Goal: Task Accomplishment & Management: Complete application form

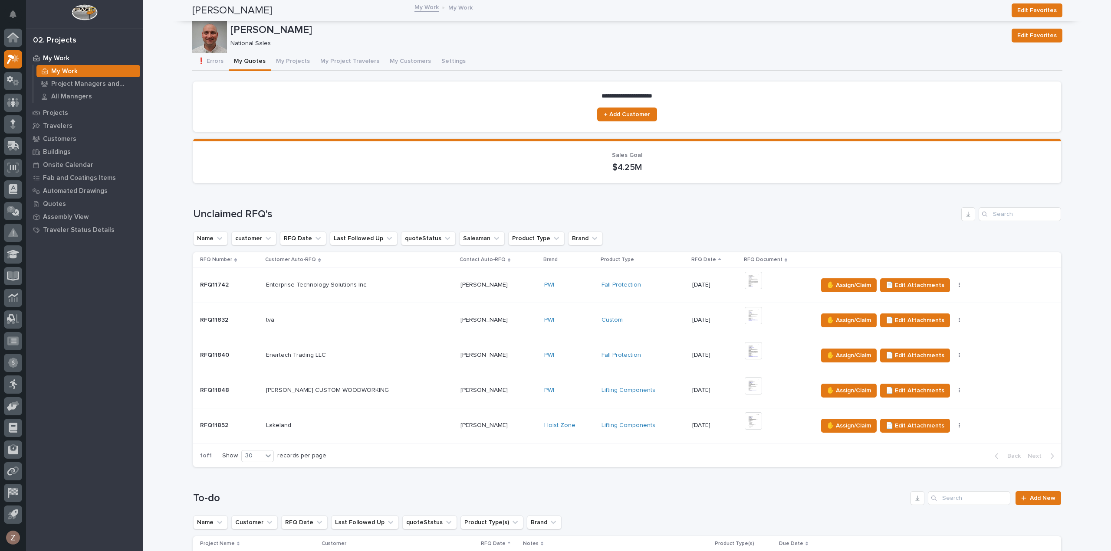
scroll to position [347, 0]
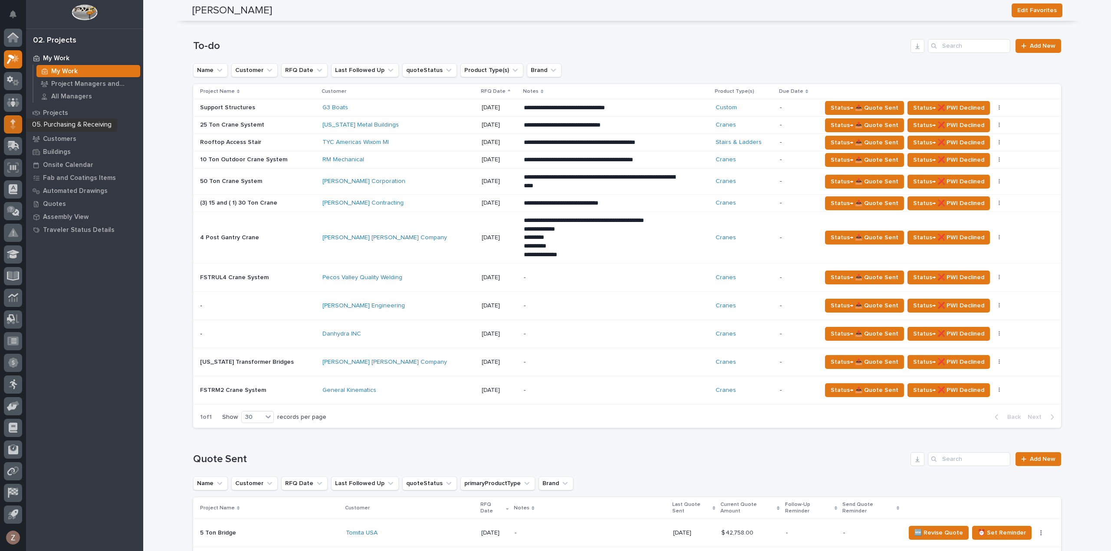
click at [16, 126] on div at bounding box center [13, 124] width 18 height 18
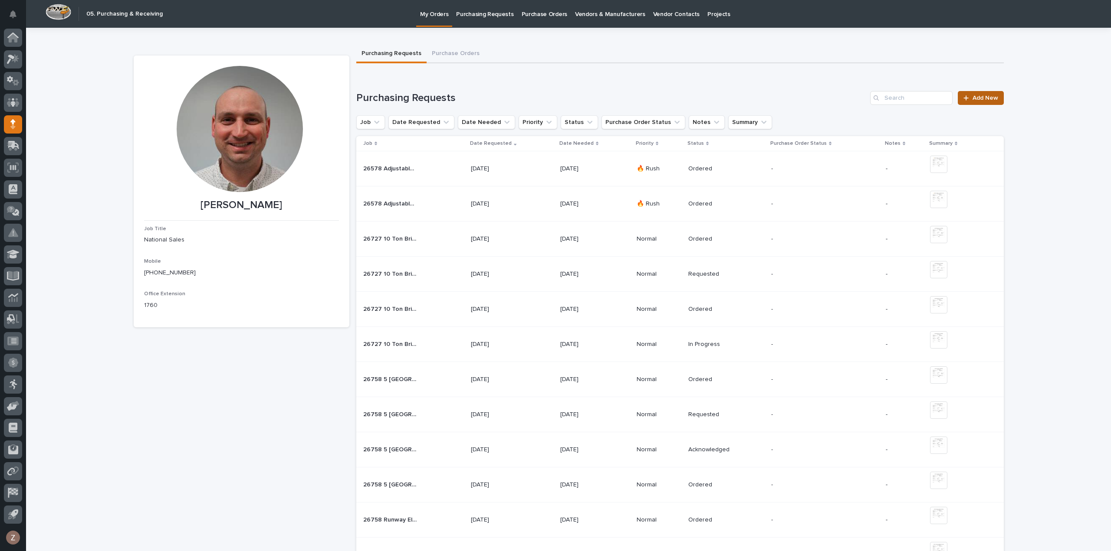
click at [972, 100] on span "Add New" at bounding box center [985, 98] width 26 height 6
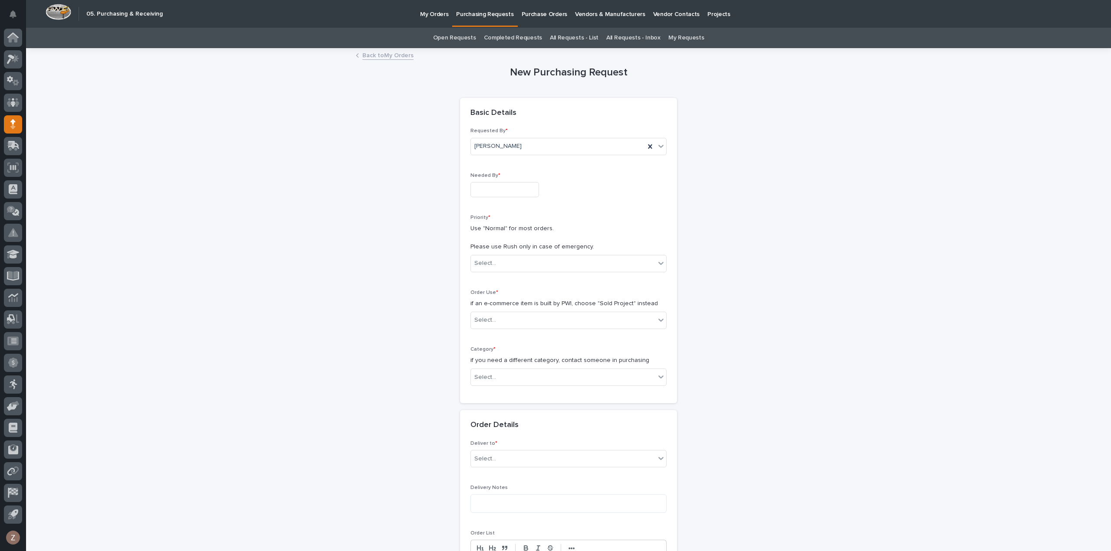
click at [514, 189] on input "text" at bounding box center [504, 189] width 69 height 15
click at [527, 146] on div "29" at bounding box center [527, 147] width 12 height 12
type input "**********"
click at [502, 253] on div "Priority * Use "Normal" for most orders. Please use Rush only in case of emerge…" at bounding box center [568, 247] width 196 height 65
click at [505, 259] on div "Select..." at bounding box center [563, 263] width 184 height 14
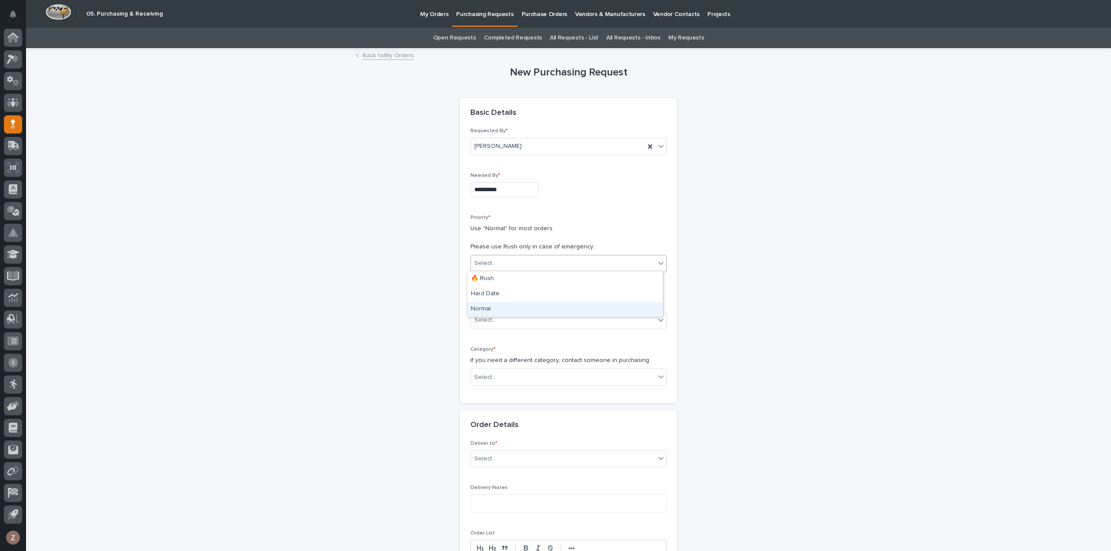
click at [528, 305] on div "Normal" at bounding box center [564, 309] width 195 height 15
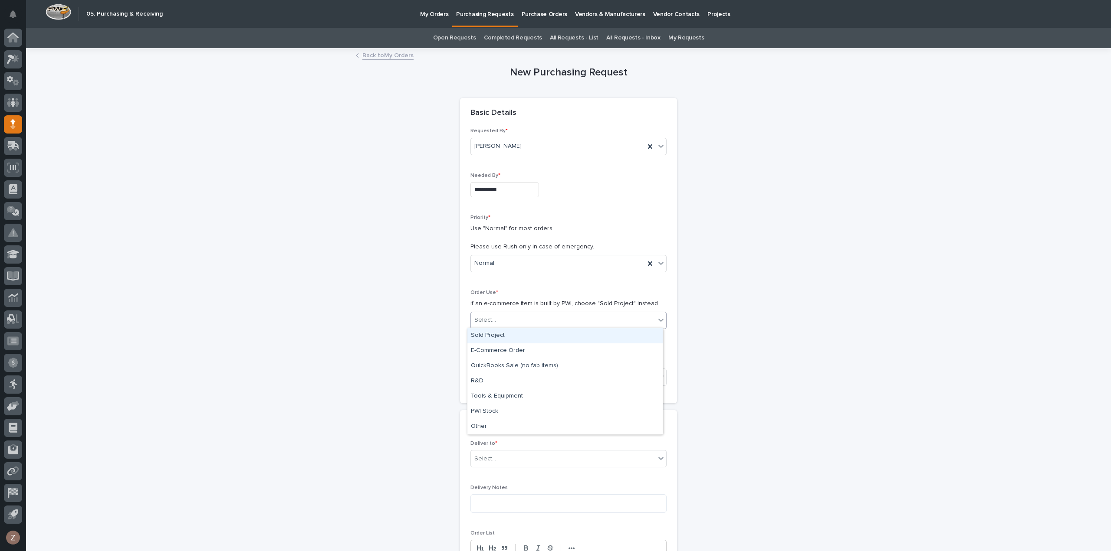
click at [535, 324] on div "Select..." at bounding box center [563, 320] width 184 height 14
click at [545, 341] on div "Sold Project" at bounding box center [564, 335] width 195 height 15
click at [545, 376] on div "Select..." at bounding box center [563, 378] width 184 height 14
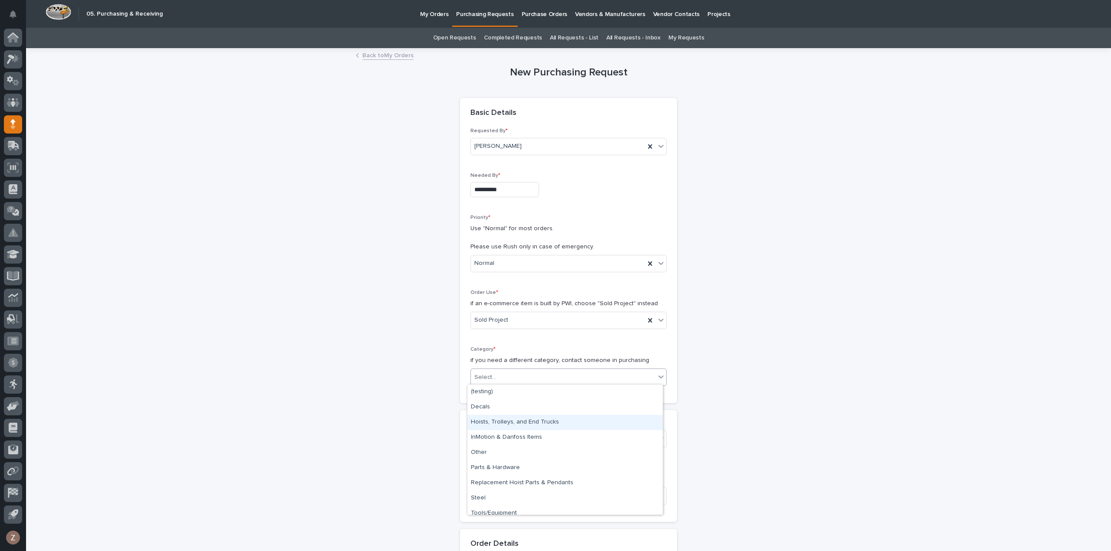
drag, startPoint x: 542, startPoint y: 413, endPoint x: 541, endPoint y: 423, distance: 9.7
click at [541, 423] on div "Hoists, Trolleys, and End Trucks" at bounding box center [564, 422] width 195 height 15
click at [542, 442] on div "Select..." at bounding box center [563, 439] width 184 height 14
type input "*****"
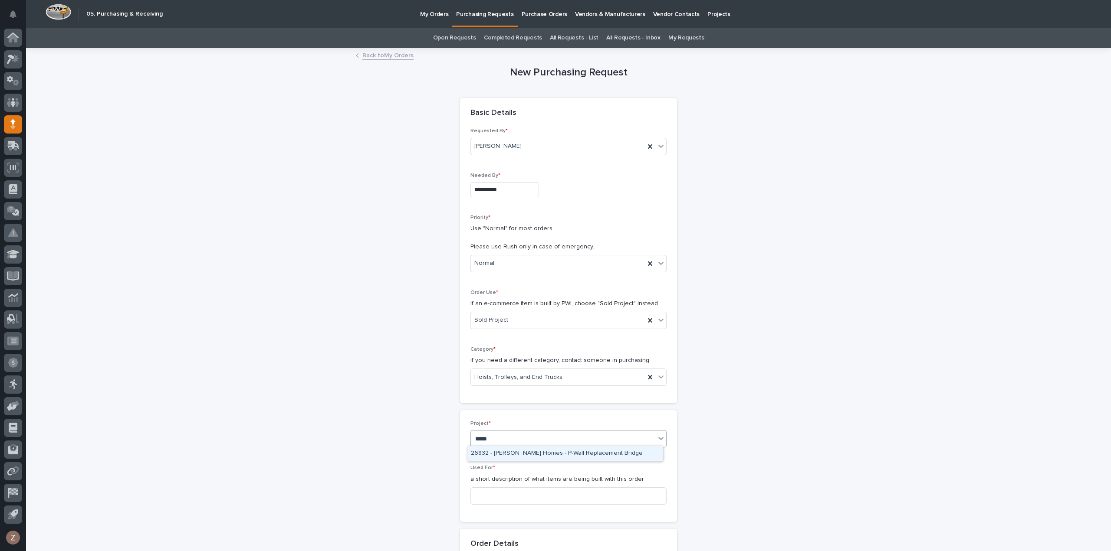
click at [564, 456] on div "26832 - [PERSON_NAME] Homes - P-Wall Replacement Bridge" at bounding box center [564, 453] width 195 height 15
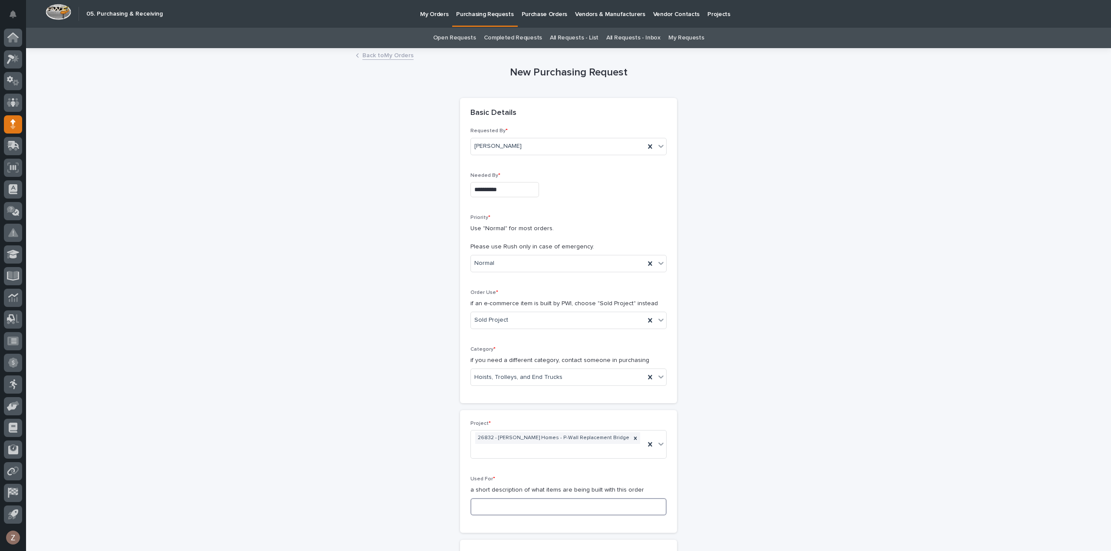
click at [559, 500] on input at bounding box center [568, 507] width 196 height 17
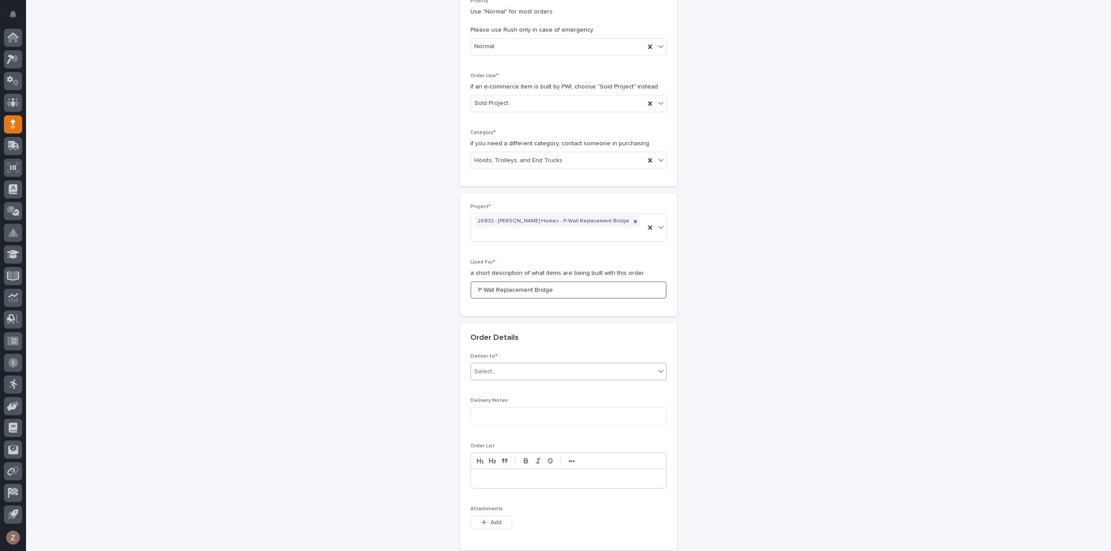
type input "P Wall Replacement Bridge"
click at [542, 365] on div "Select..." at bounding box center [563, 372] width 184 height 14
click at [536, 376] on div "PWI" at bounding box center [564, 375] width 195 height 15
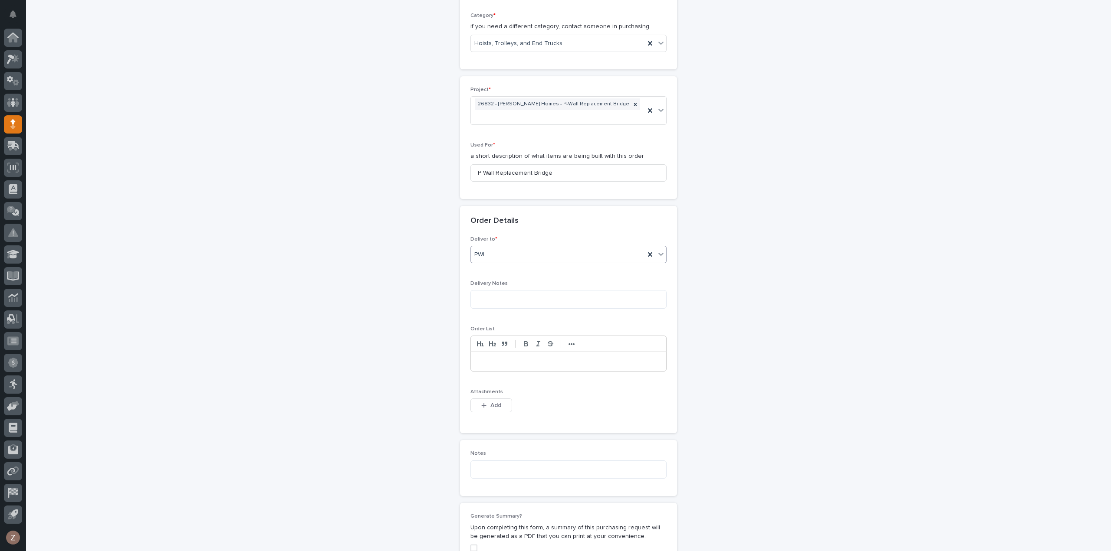
scroll to position [390, 0]
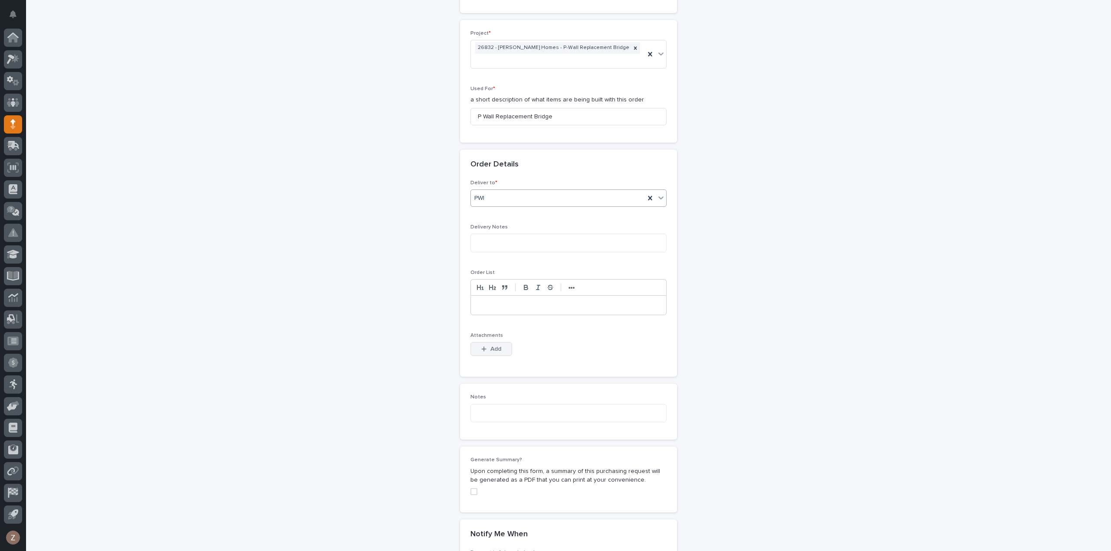
click at [493, 345] on span "Add" at bounding box center [495, 349] width 11 height 8
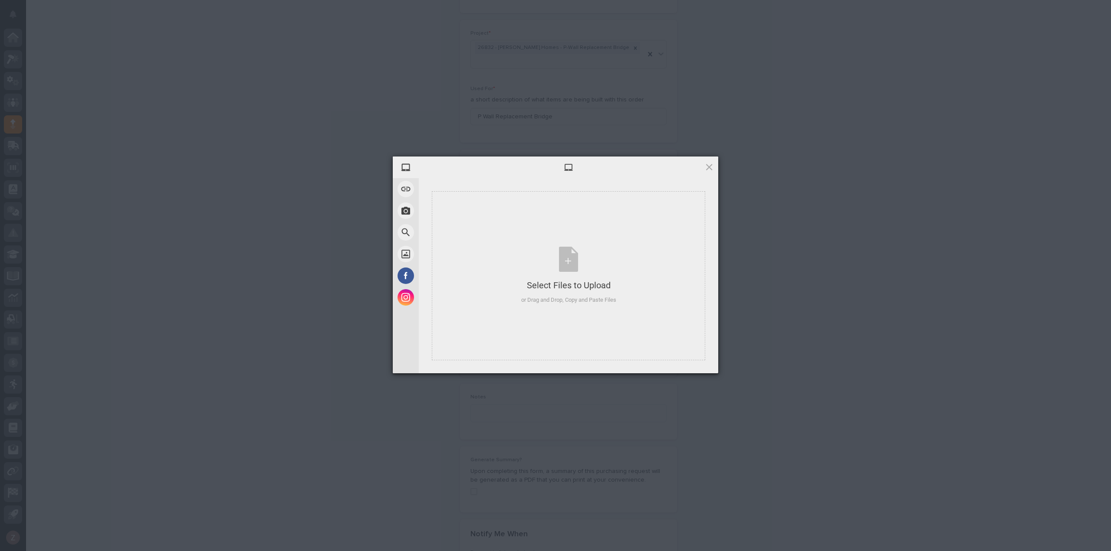
click at [971, 236] on div "My Device Link (URL) Take Photo Web Search Unsplash Facebook Instagram Select F…" at bounding box center [555, 275] width 1111 height 551
click at [717, 171] on div at bounding box center [568, 168] width 299 height 22
click at [708, 169] on span at bounding box center [709, 167] width 10 height 10
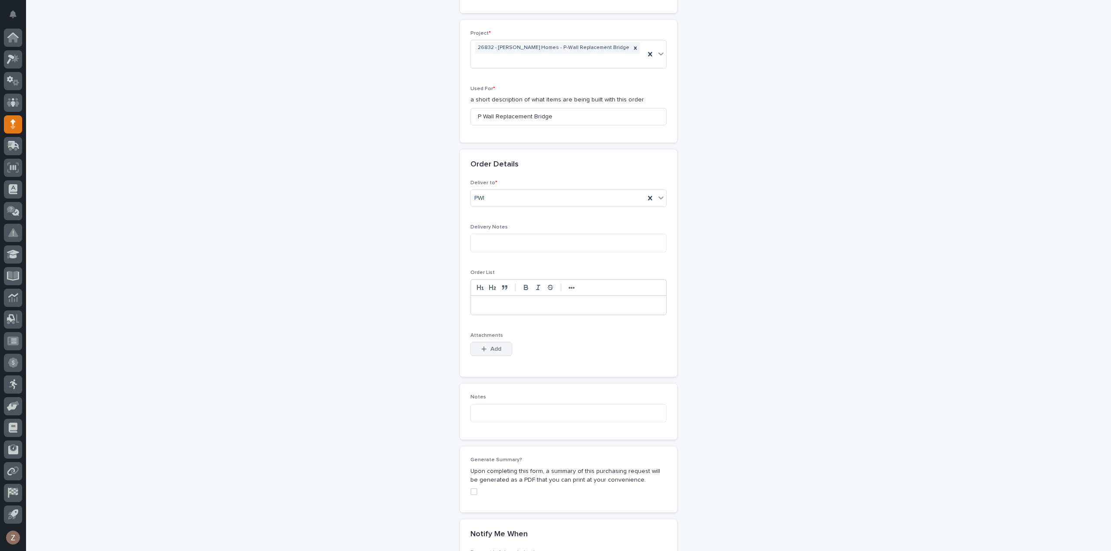
click at [490, 345] on span "Add" at bounding box center [495, 349] width 11 height 8
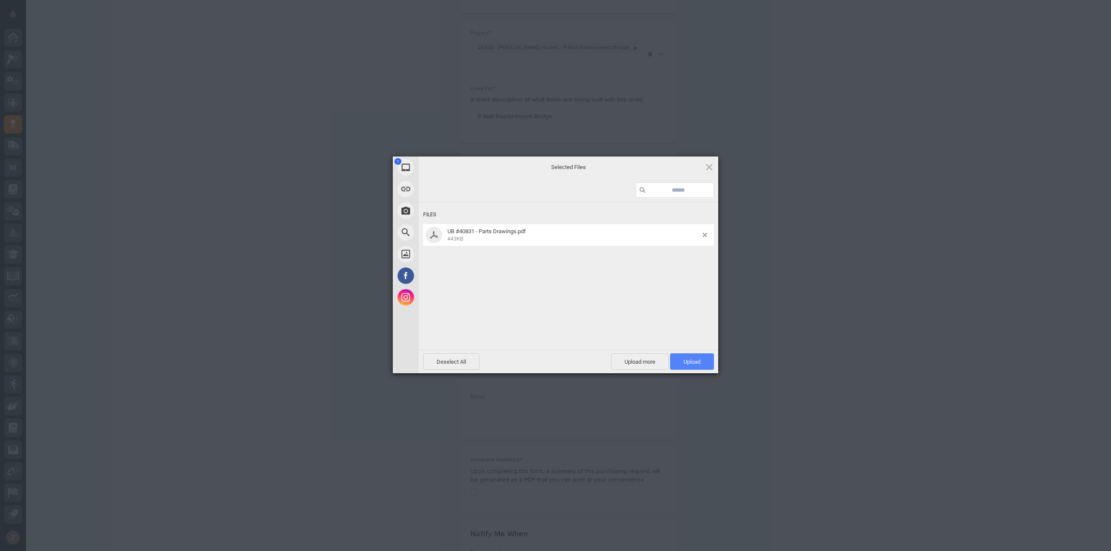
click at [695, 366] on span "Upload 1" at bounding box center [692, 362] width 44 height 16
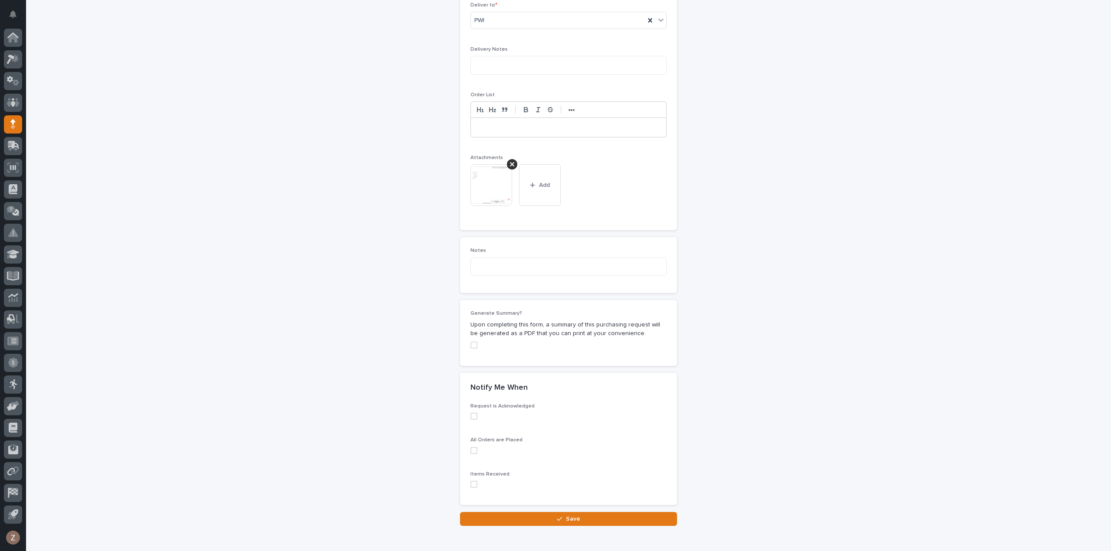
scroll to position [597, 0]
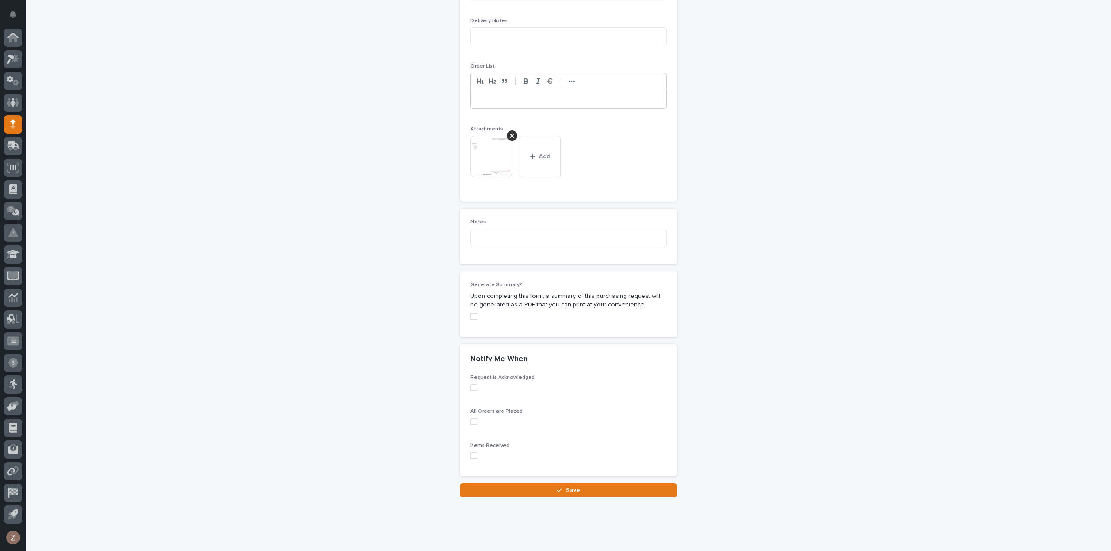
drag, startPoint x: 594, startPoint y: 473, endPoint x: 607, endPoint y: 459, distance: 19.9
click at [594, 484] on button "Save" at bounding box center [568, 491] width 217 height 14
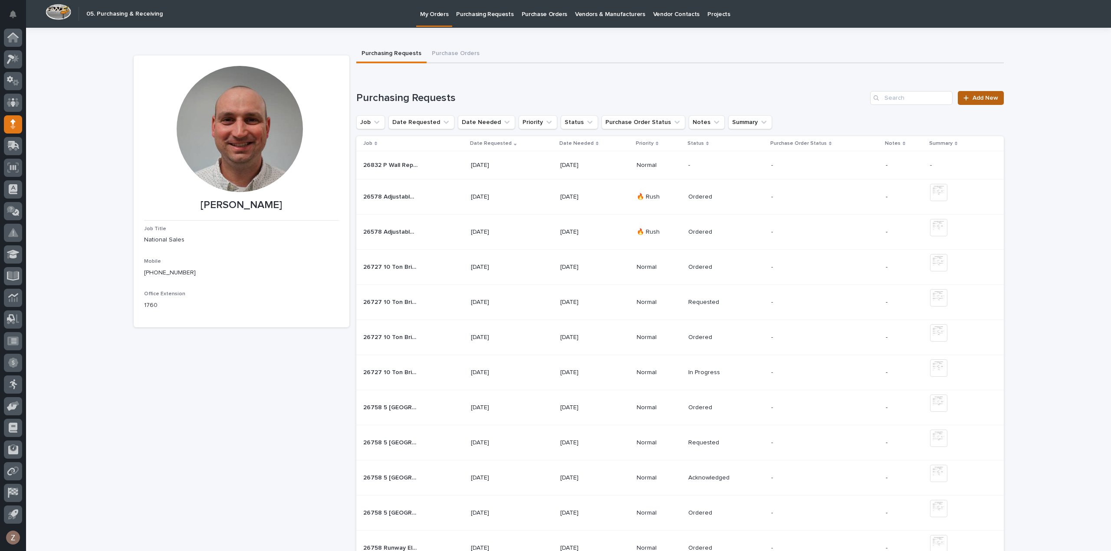
click at [982, 95] on span "Add New" at bounding box center [985, 98] width 26 height 6
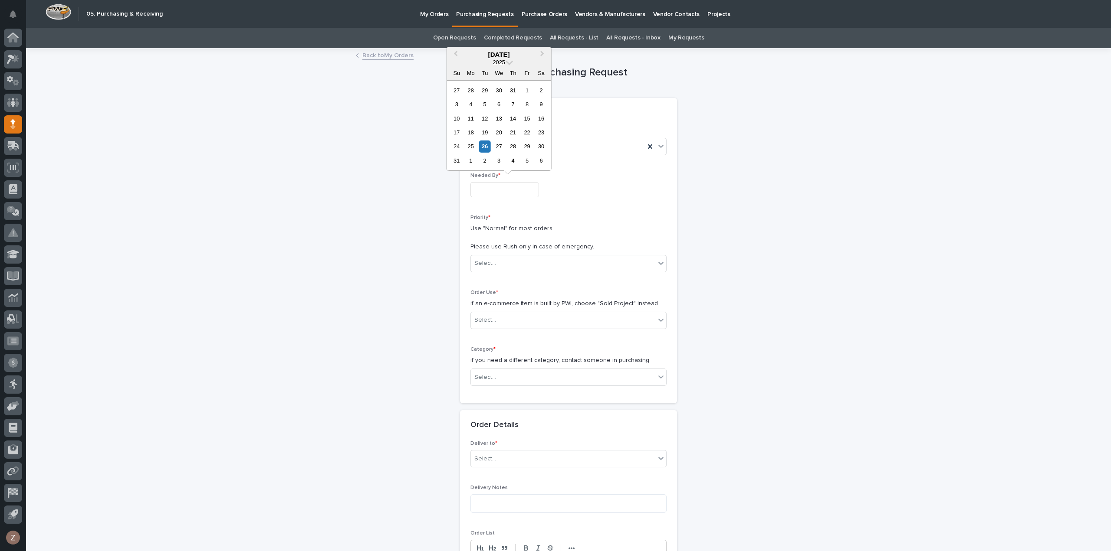
click at [502, 183] on input "text" at bounding box center [504, 189] width 69 height 15
click at [528, 149] on div "29" at bounding box center [527, 147] width 12 height 12
type input "**********"
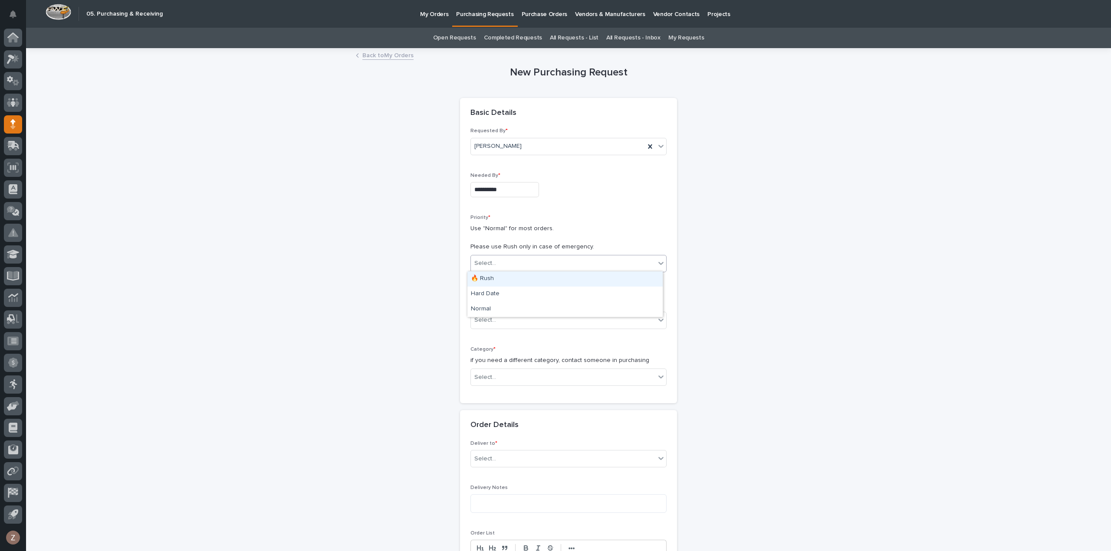
click at [531, 267] on div "Select..." at bounding box center [563, 263] width 184 height 14
click at [534, 309] on div "Normal" at bounding box center [564, 309] width 195 height 15
click at [531, 317] on div "Select..." at bounding box center [563, 320] width 184 height 14
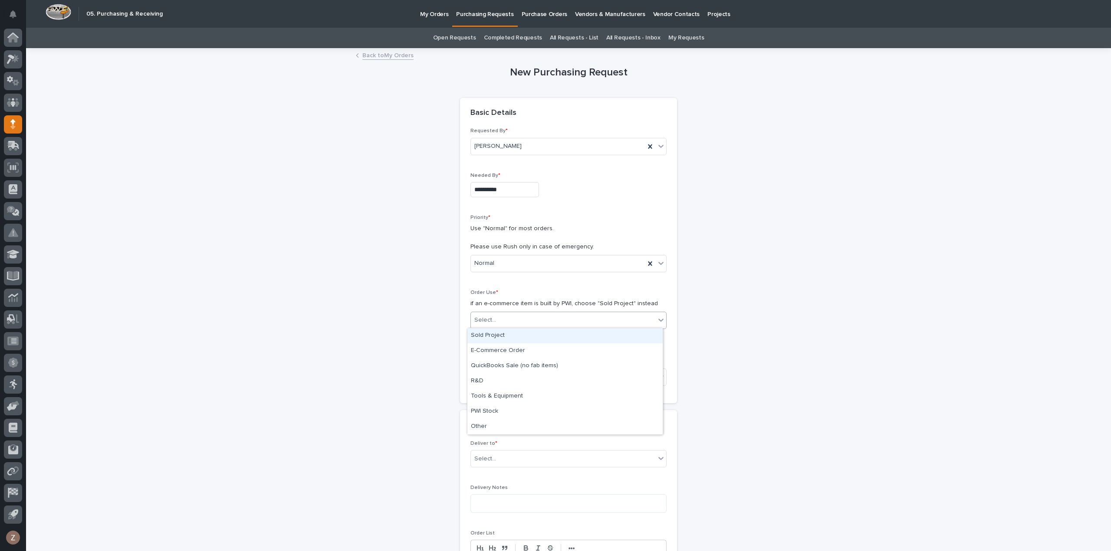
click at [515, 336] on div "Sold Project" at bounding box center [564, 335] width 195 height 15
click at [516, 375] on div "Select..." at bounding box center [563, 378] width 184 height 14
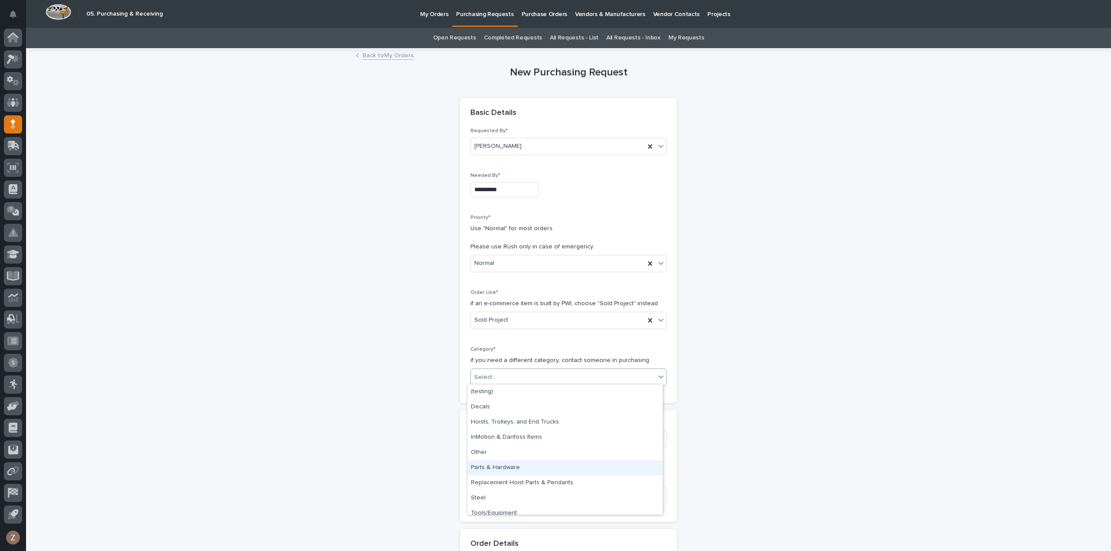
click at [519, 470] on div "Parts & Hardware" at bounding box center [564, 468] width 195 height 15
drag, startPoint x: 529, startPoint y: 452, endPoint x: 532, endPoint y: 445, distance: 7.6
click at [529, 450] on div "Project * Select..." at bounding box center [568, 438] width 196 height 34
click at [533, 443] on div "Select..." at bounding box center [563, 439] width 184 height 14
type input "*"
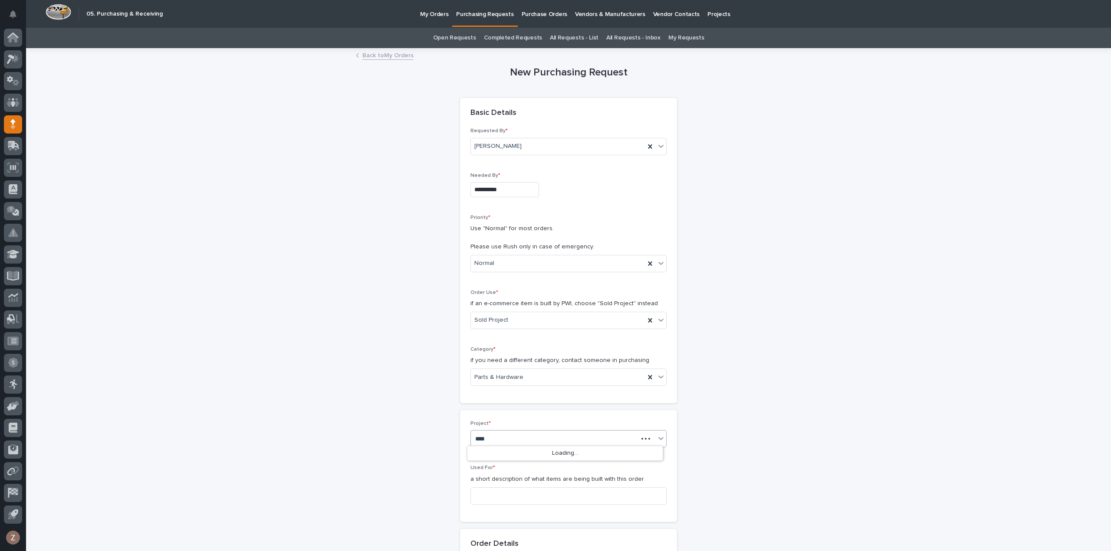
type input "*****"
click at [508, 455] on div "26832 - [PERSON_NAME] Homes - P-Wall Replacement Bridge" at bounding box center [564, 453] width 195 height 15
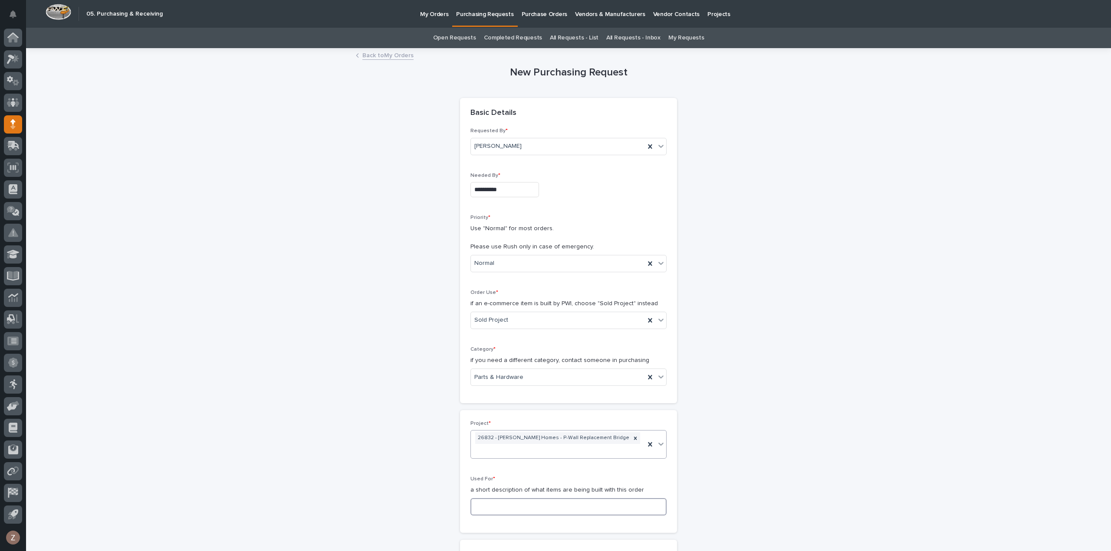
click at [511, 499] on input at bounding box center [568, 507] width 196 height 17
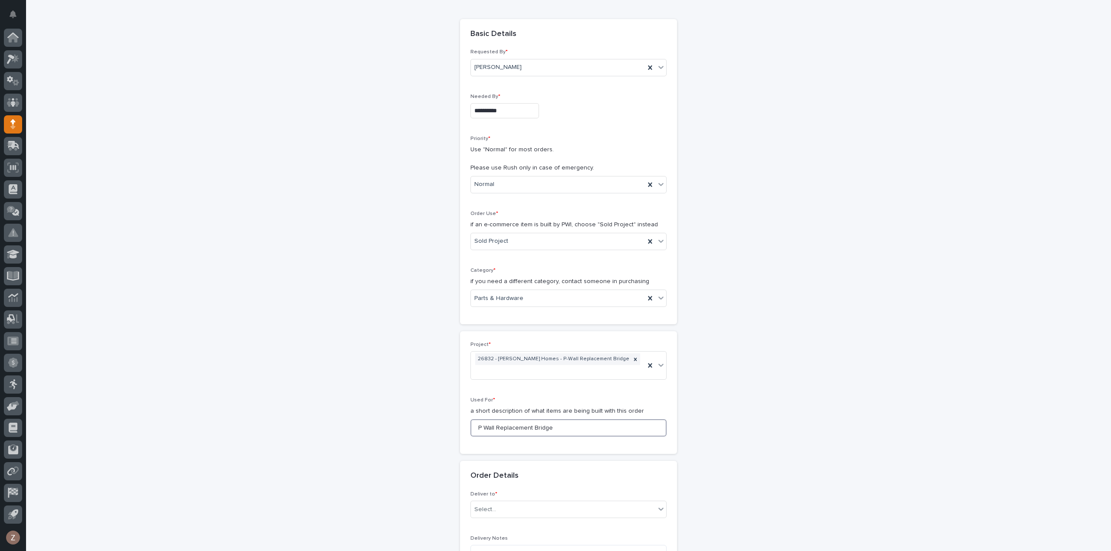
scroll to position [174, 0]
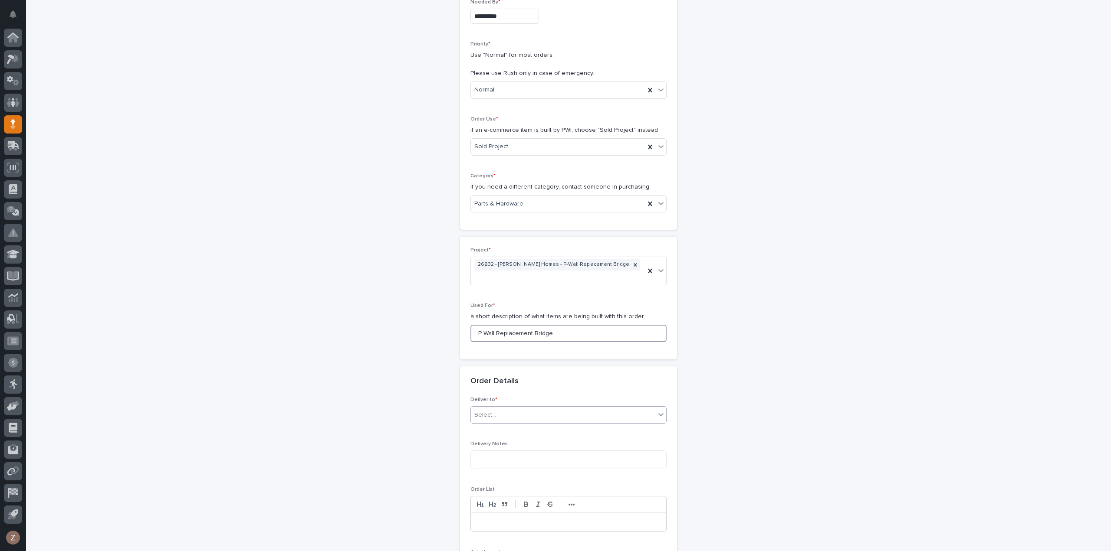
type input "P Wall Replacement Bridge"
click at [546, 408] on div "Select..." at bounding box center [563, 415] width 184 height 14
click at [545, 416] on div "PWI" at bounding box center [564, 418] width 195 height 15
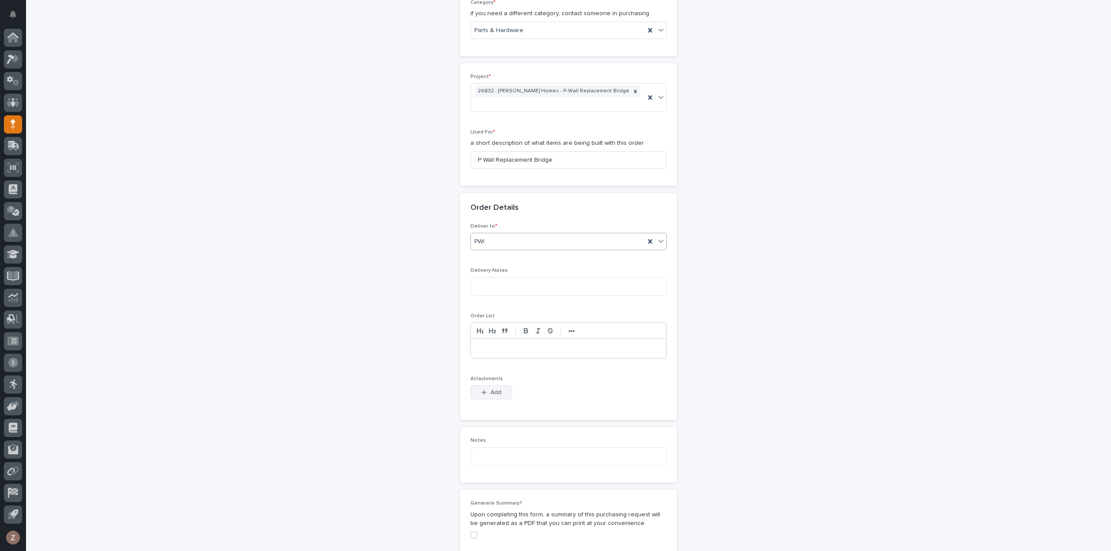
click at [497, 386] on button "Add" at bounding box center [491, 393] width 42 height 14
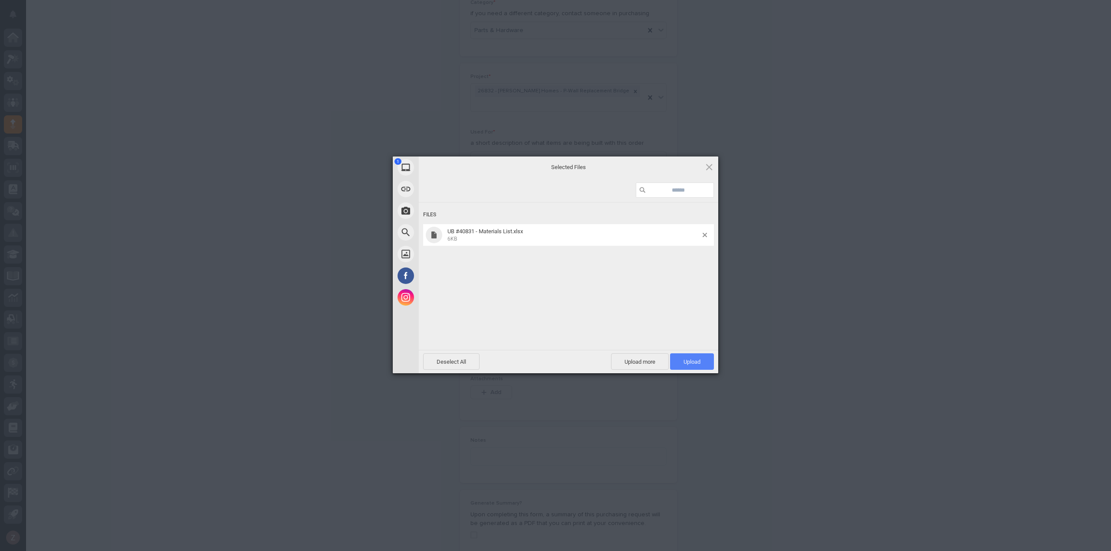
click at [699, 357] on span "Upload 1" at bounding box center [692, 362] width 44 height 16
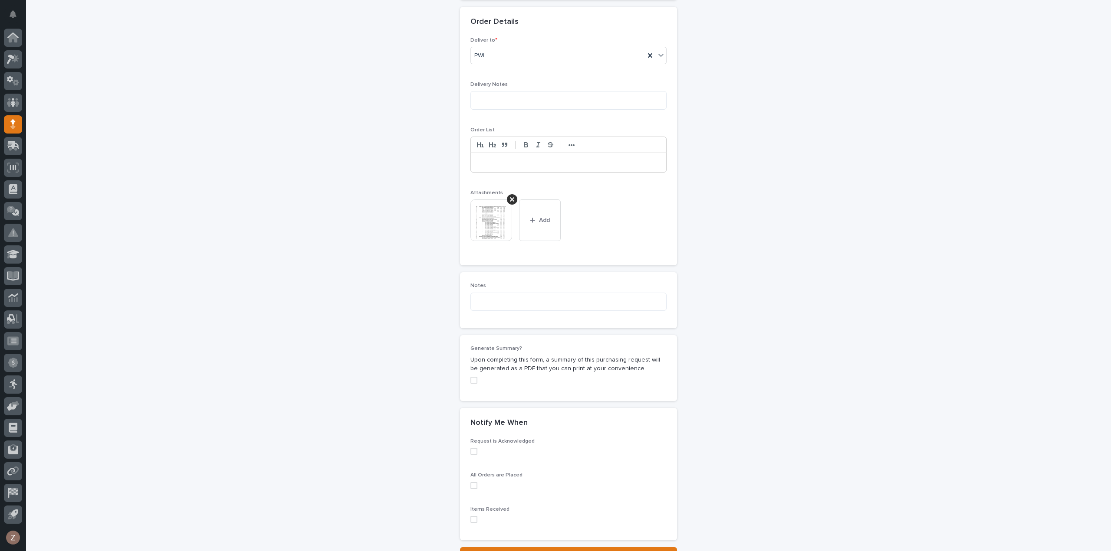
scroll to position [597, 0]
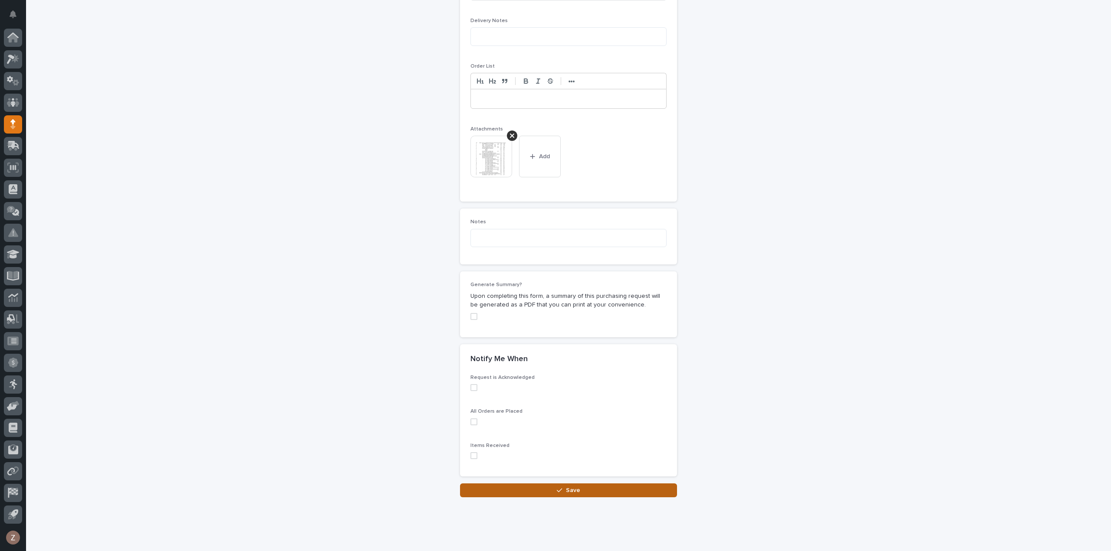
click at [587, 484] on button "Save" at bounding box center [568, 491] width 217 height 14
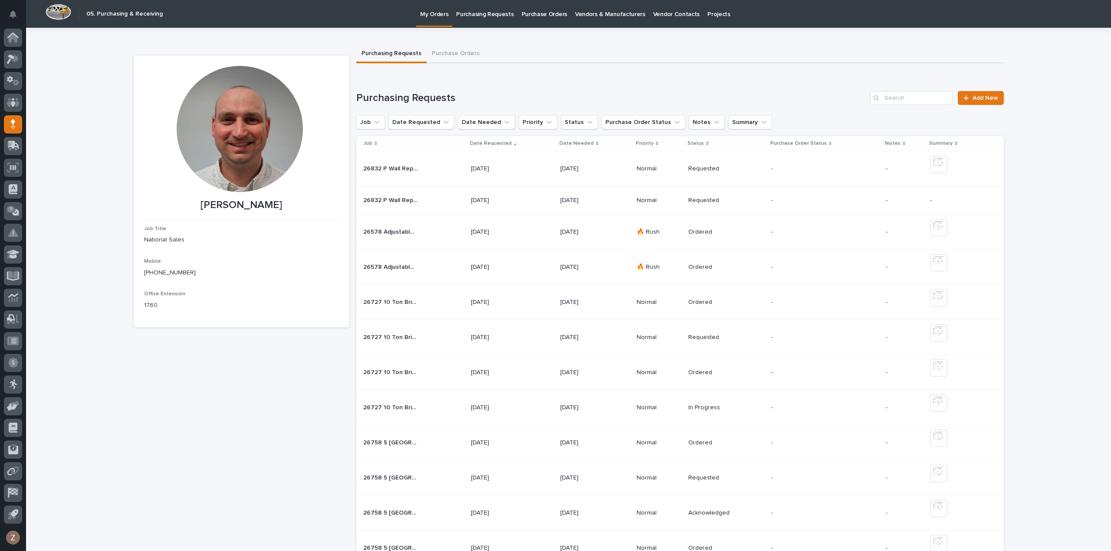
click at [769, 202] on td "- -" at bounding box center [825, 201] width 115 height 28
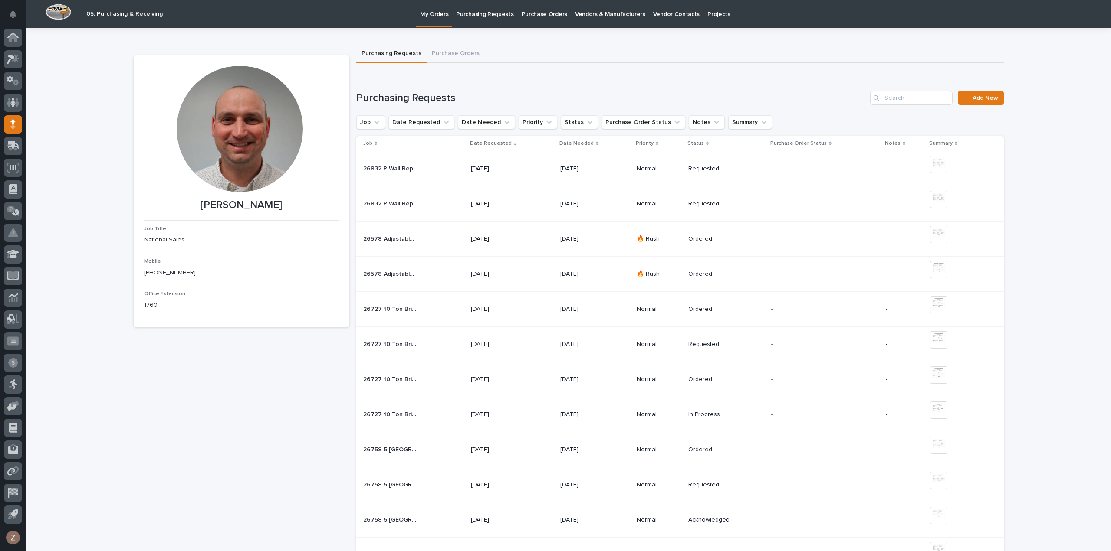
click at [557, 170] on td "[DATE]" at bounding box center [595, 168] width 76 height 35
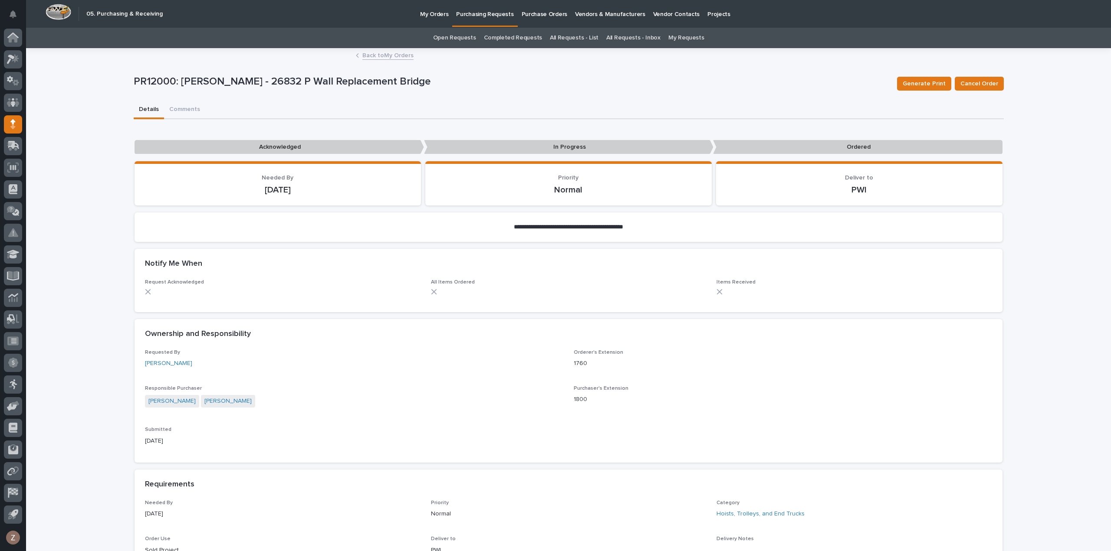
scroll to position [304, 0]
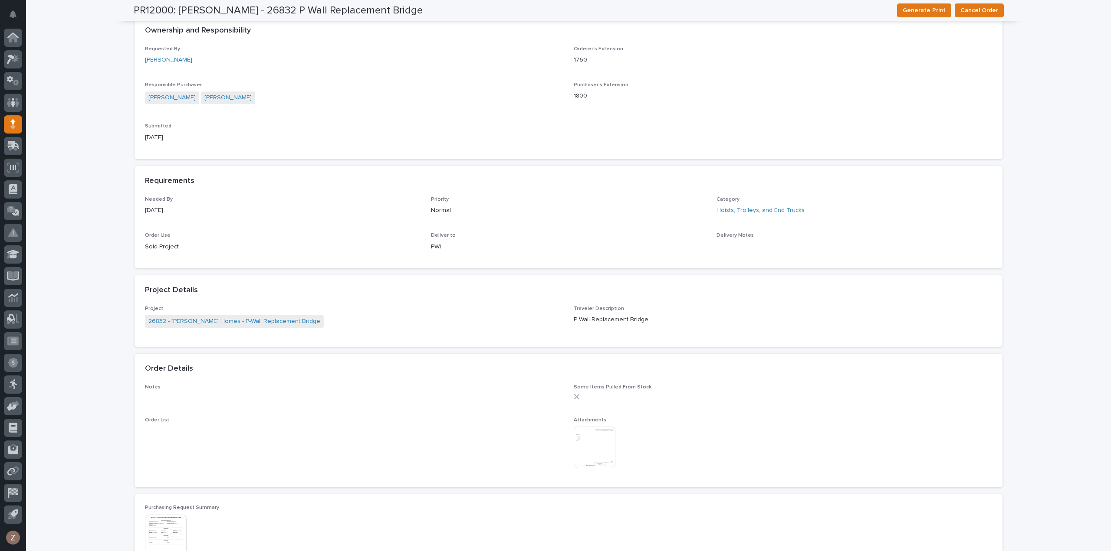
click at [586, 440] on img at bounding box center [595, 448] width 42 height 42
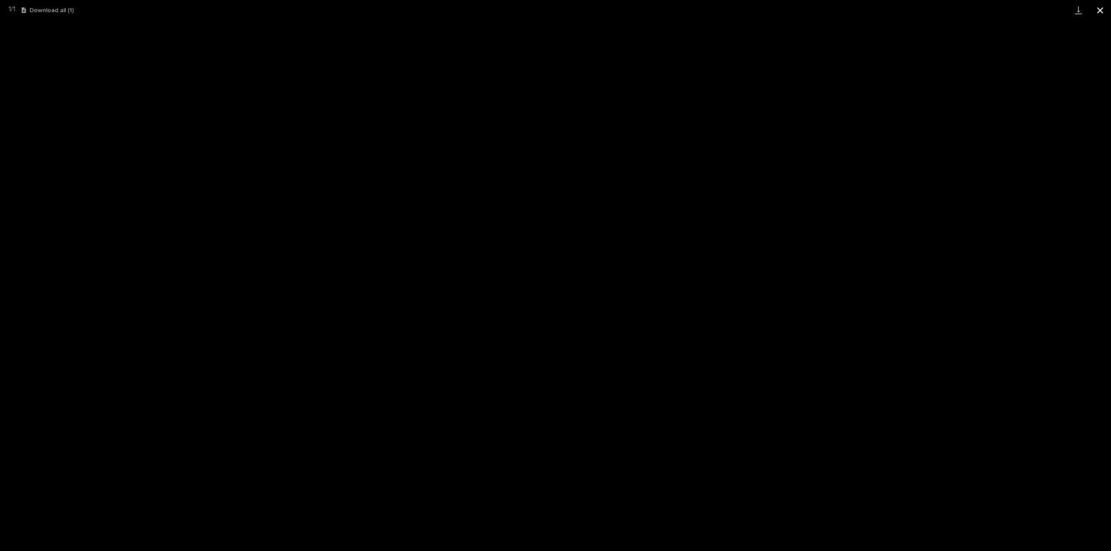
click at [1102, 12] on button "Close gallery" at bounding box center [1100, 10] width 22 height 20
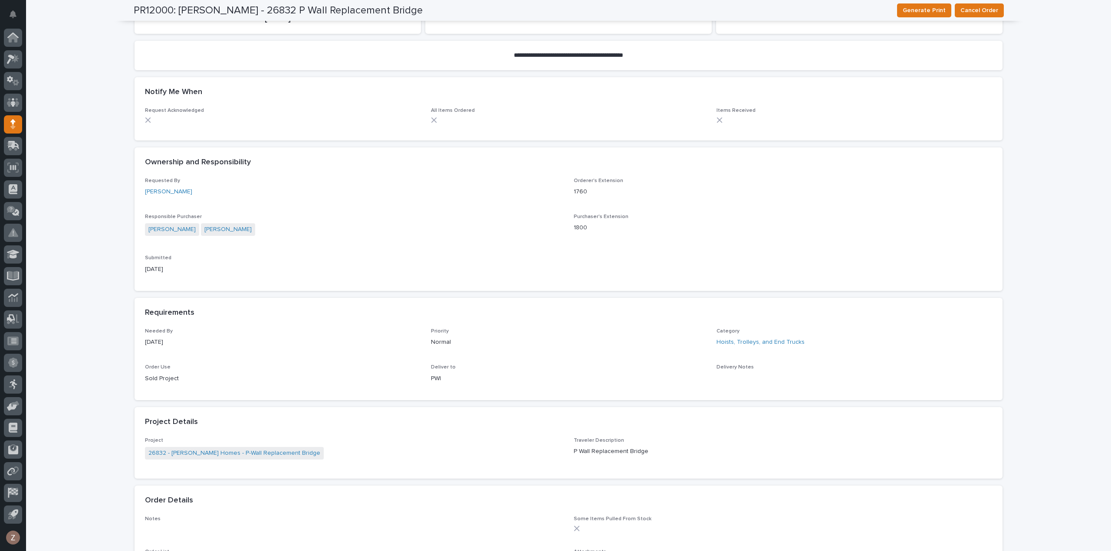
scroll to position [130, 0]
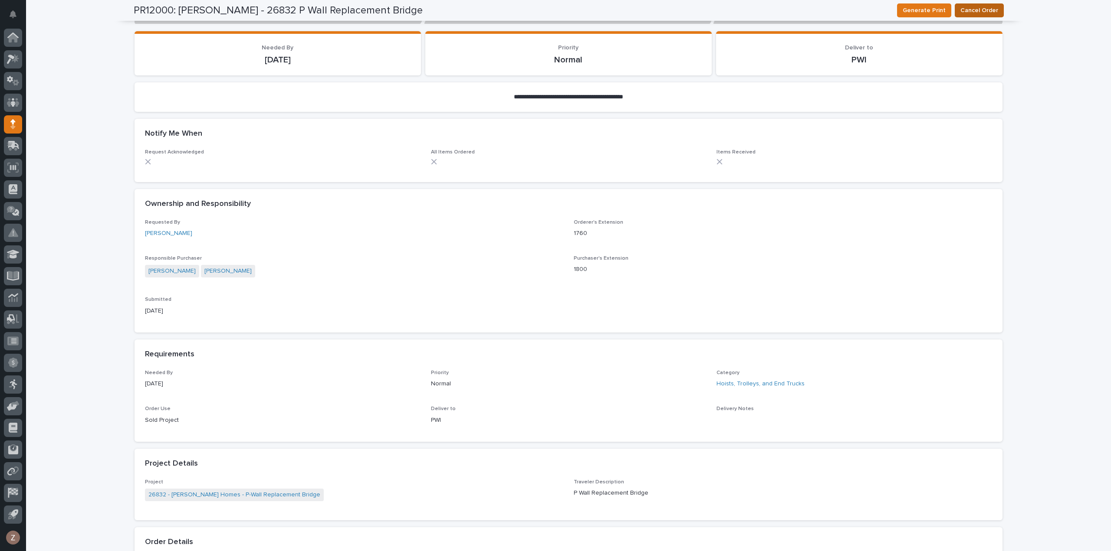
click at [974, 11] on span "Cancel Order" at bounding box center [979, 10] width 38 height 10
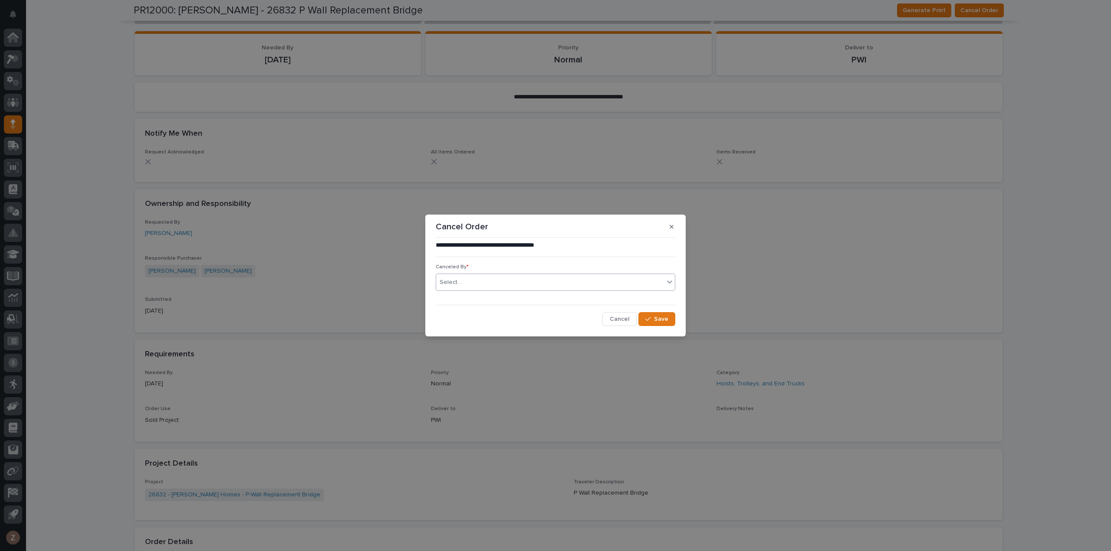
click at [575, 282] on div "Select..." at bounding box center [550, 283] width 228 height 14
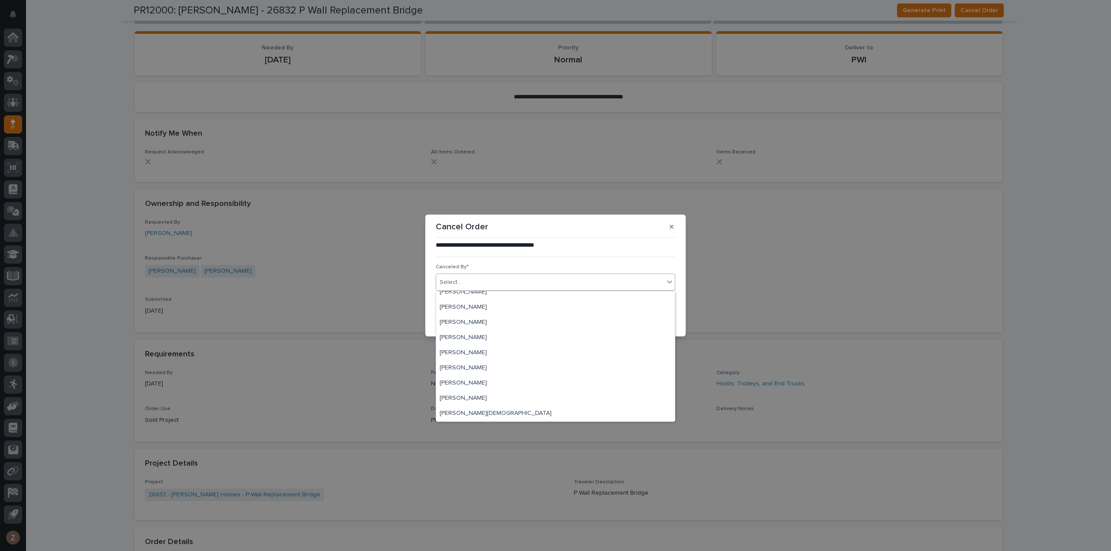
scroll to position [4289, 0]
click at [514, 399] on div "[PERSON_NAME]" at bounding box center [555, 398] width 239 height 15
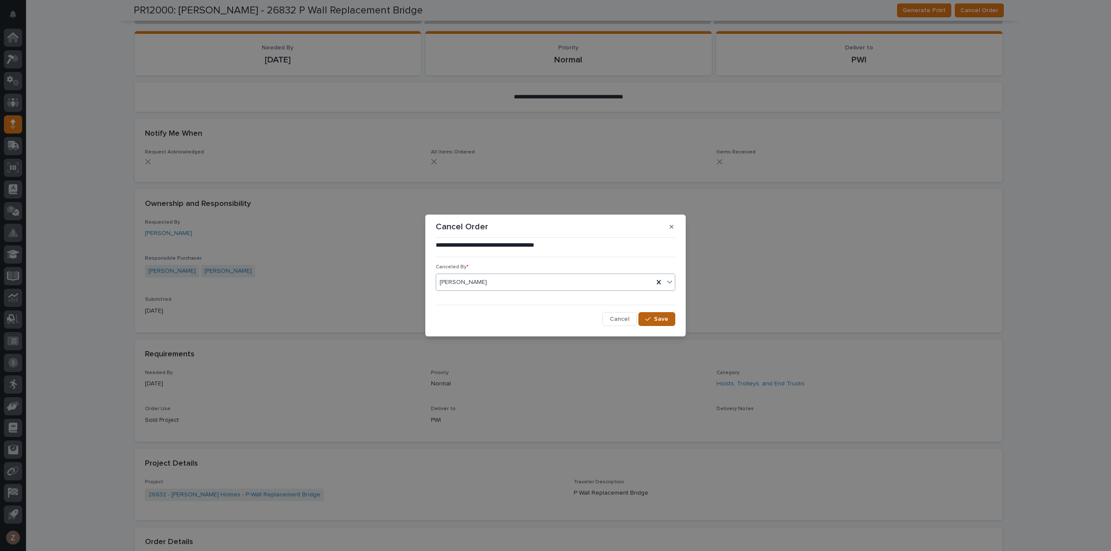
click at [658, 319] on span "Save" at bounding box center [661, 319] width 14 height 8
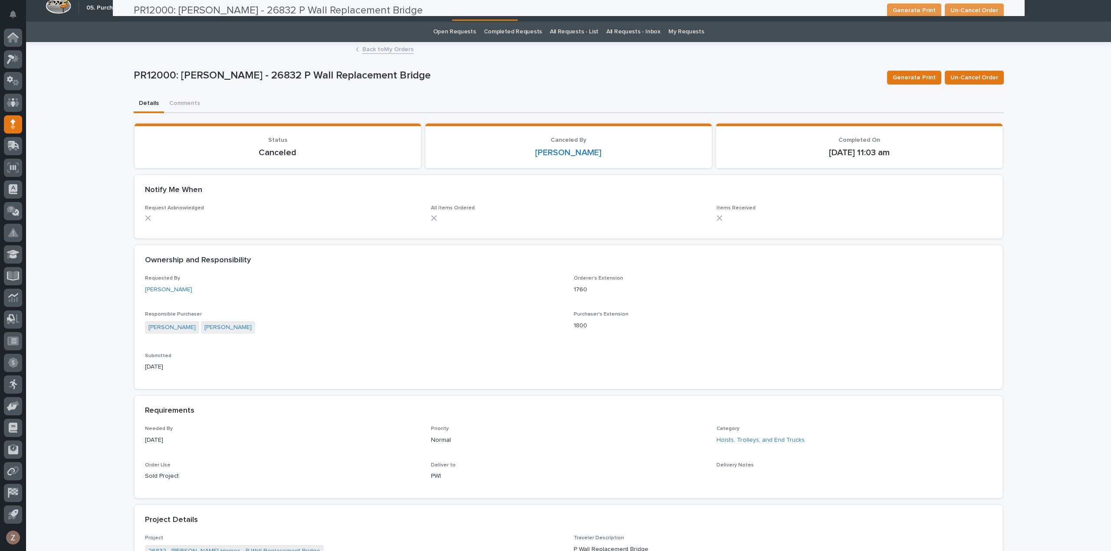
scroll to position [0, 0]
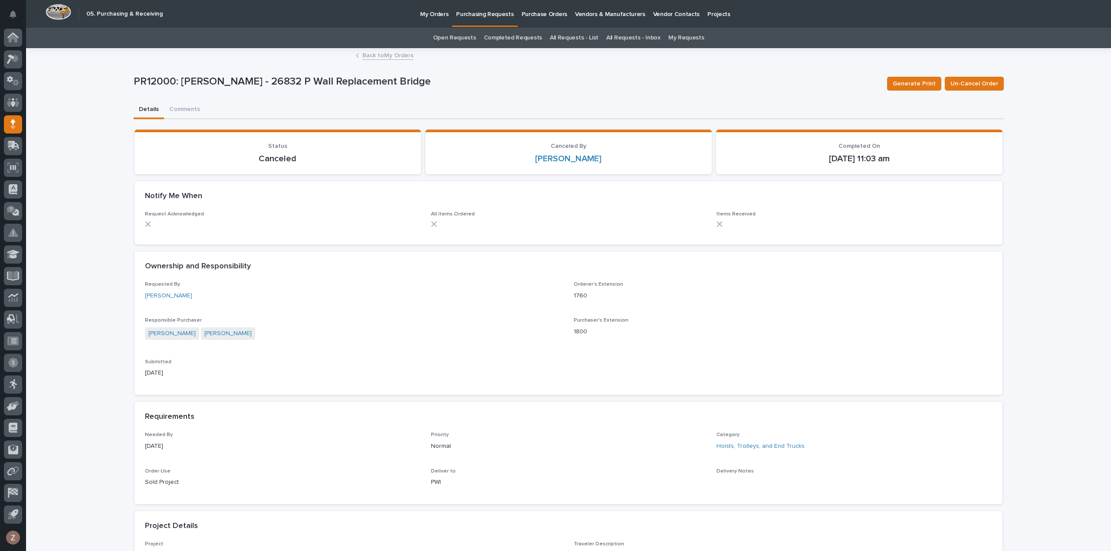
click at [390, 55] on link "Back to My Orders" at bounding box center [387, 55] width 51 height 10
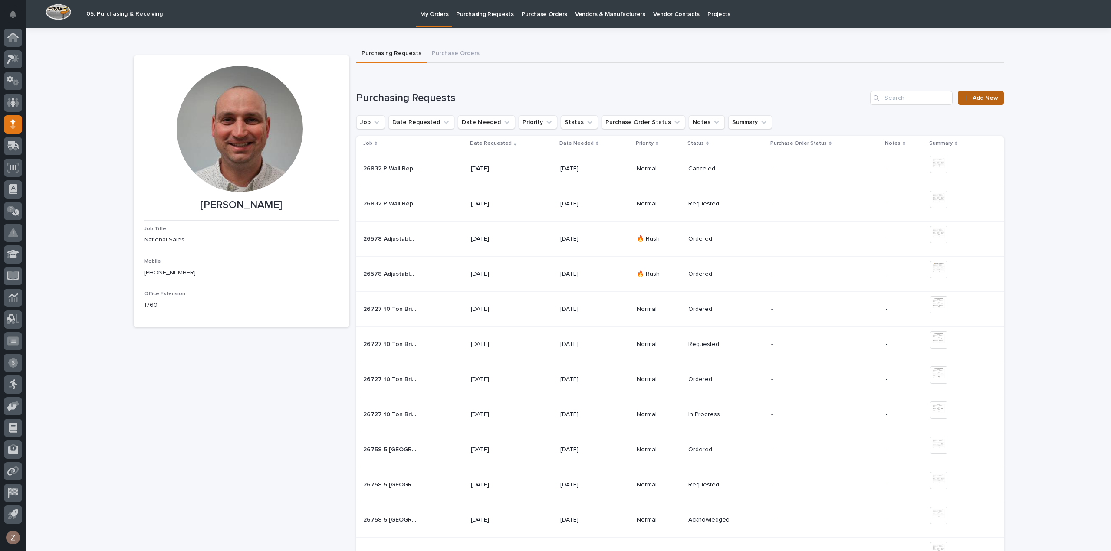
click at [978, 95] on span "Add New" at bounding box center [985, 98] width 26 height 6
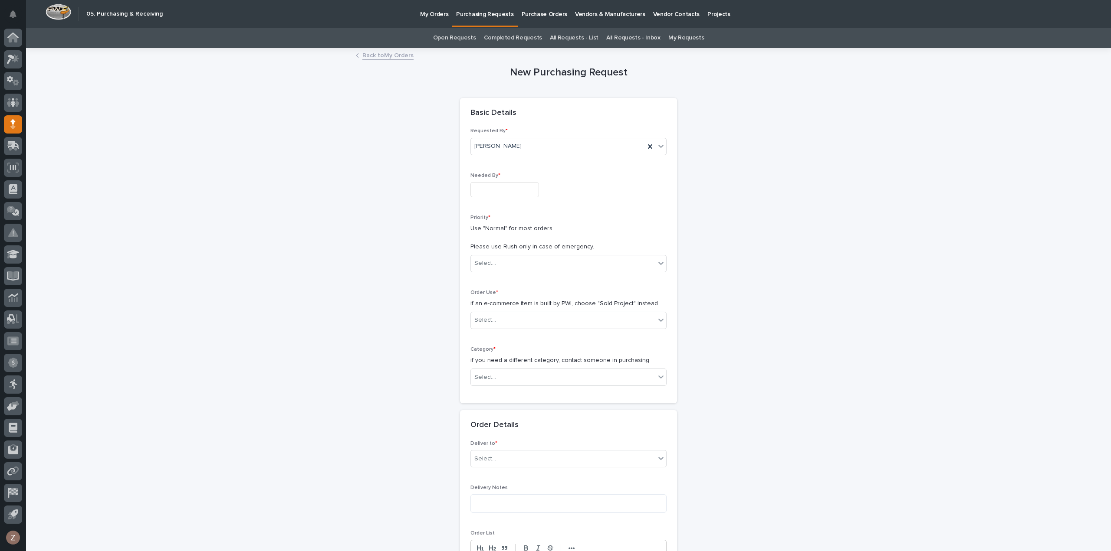
click at [505, 186] on input "text" at bounding box center [504, 189] width 69 height 15
click at [531, 147] on div "29" at bounding box center [527, 147] width 12 height 12
type input "**********"
click at [541, 253] on div "Priority * Use "Normal" for most orders. Please use Rush only in case of emerge…" at bounding box center [568, 247] width 196 height 65
drag, startPoint x: 537, startPoint y: 256, endPoint x: 536, endPoint y: 262, distance: 6.1
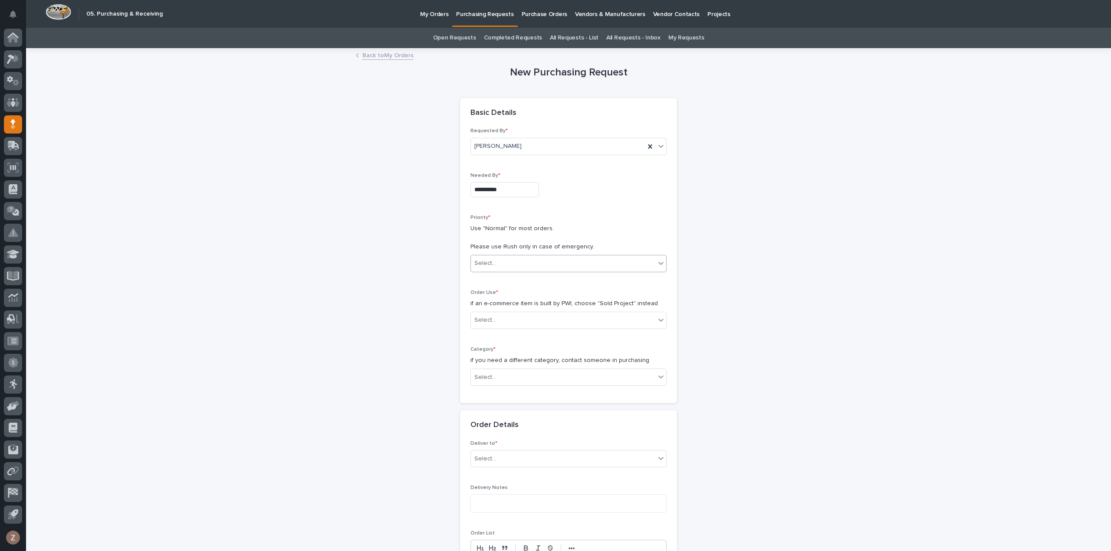
click at [537, 256] on div "Select..." at bounding box center [563, 263] width 184 height 14
click at [532, 308] on div "Normal" at bounding box center [564, 309] width 195 height 15
click at [533, 319] on div "Select..." at bounding box center [563, 320] width 184 height 14
drag, startPoint x: 530, startPoint y: 343, endPoint x: 533, endPoint y: 364, distance: 21.4
click at [533, 337] on div "Sold Project" at bounding box center [564, 335] width 195 height 15
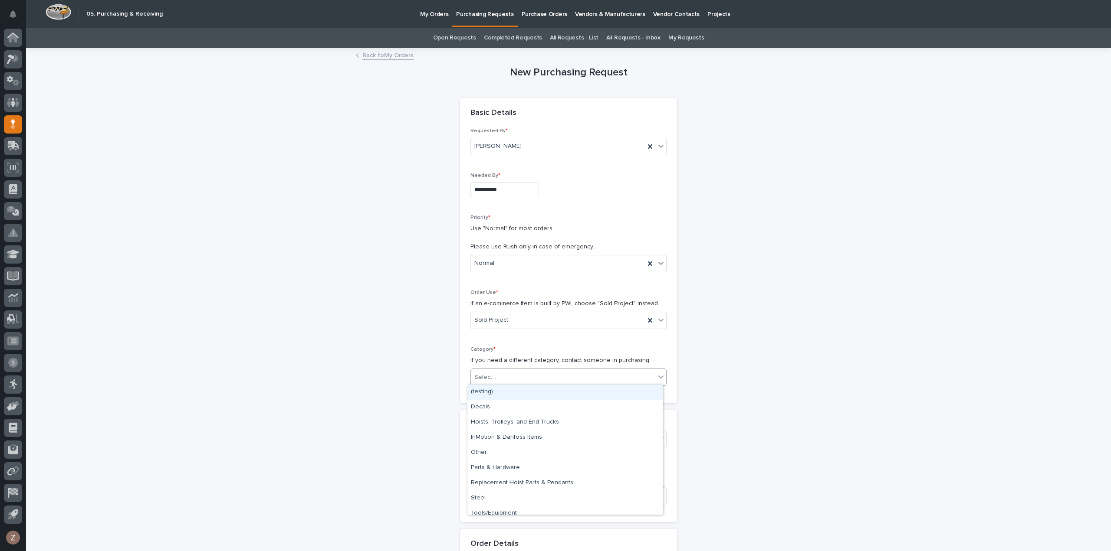
click at [536, 373] on div "Select..." at bounding box center [563, 378] width 184 height 14
click at [529, 417] on div "Hoists, Trolleys, and End Trucks" at bounding box center [564, 422] width 195 height 15
click at [518, 443] on div "Select..." at bounding box center [563, 439] width 184 height 14
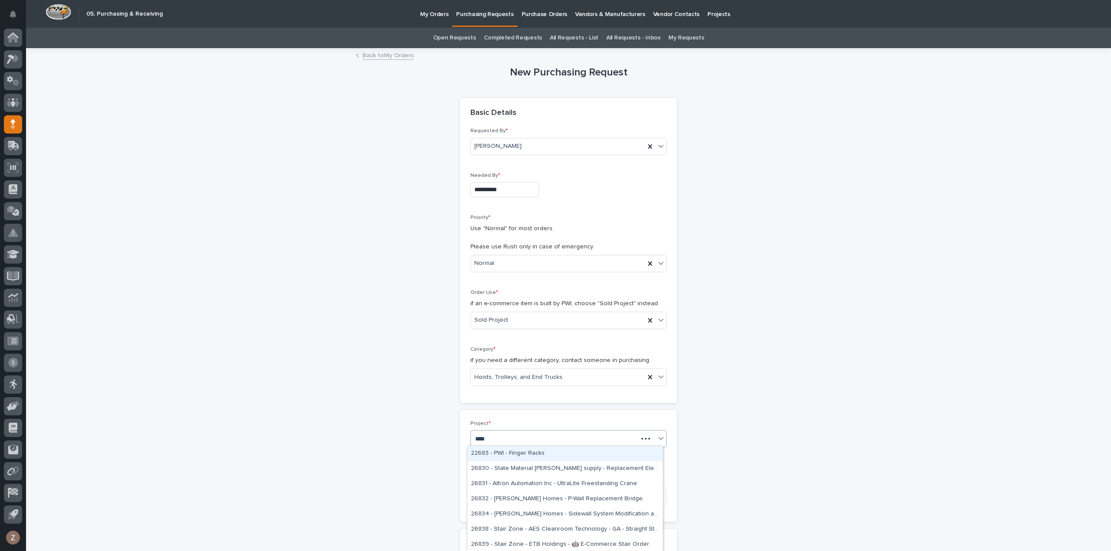
type input "*****"
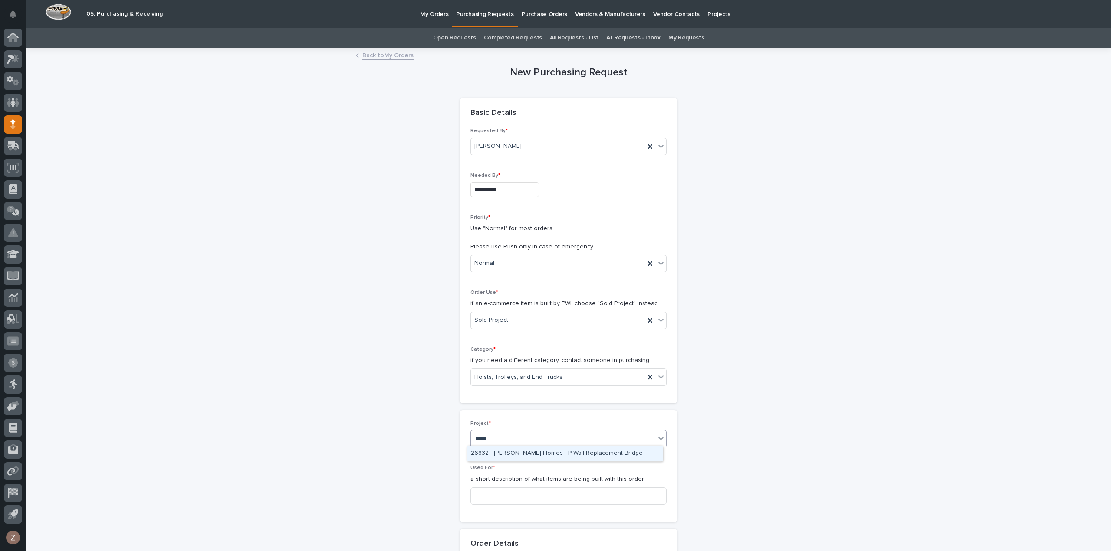
click at [551, 455] on div "26832 - [PERSON_NAME] Homes - P-Wall Replacement Bridge" at bounding box center [564, 453] width 195 height 15
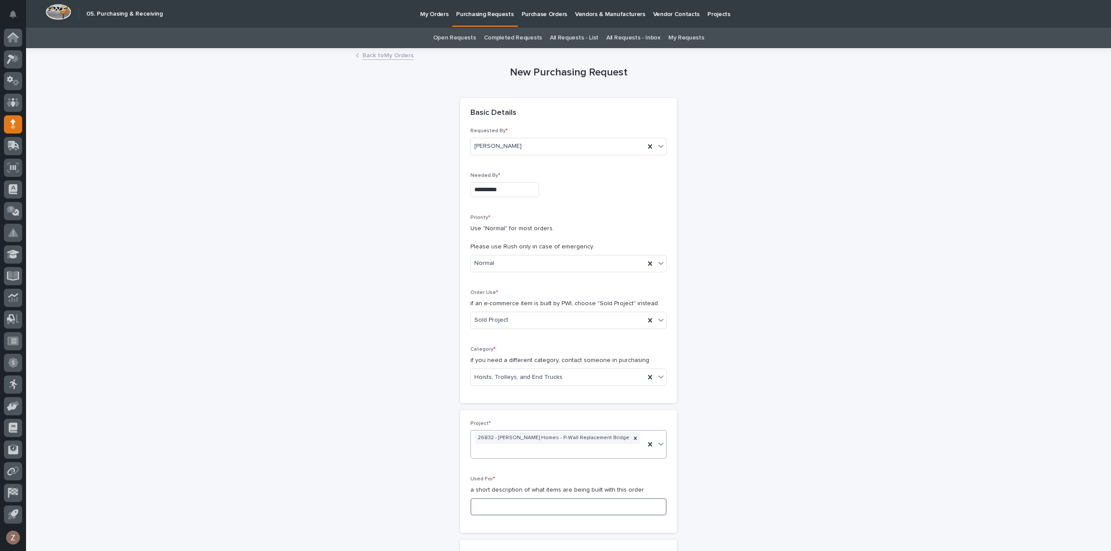
click at [536, 499] on input at bounding box center [568, 507] width 196 height 17
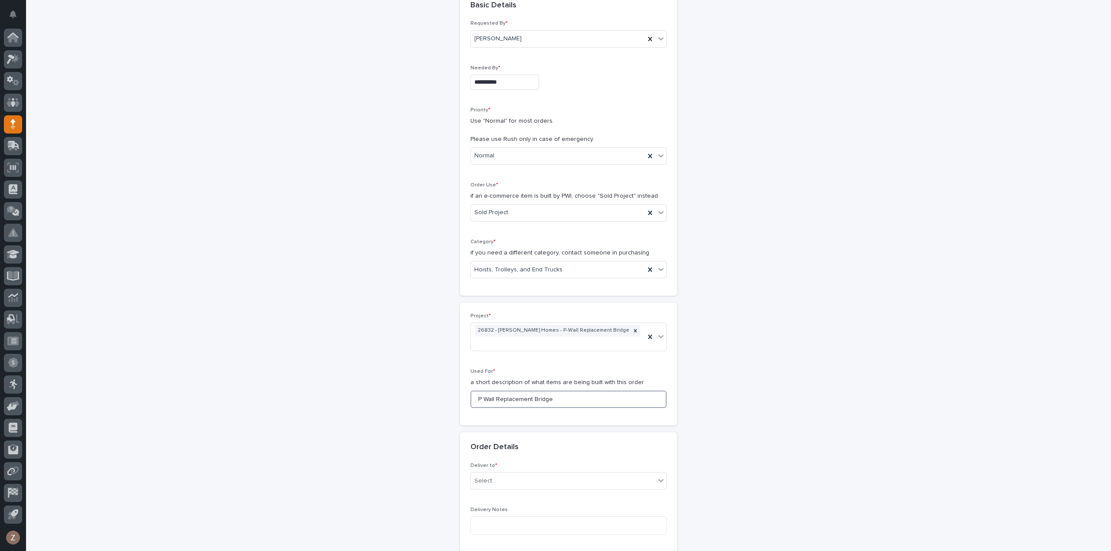
scroll to position [260, 0]
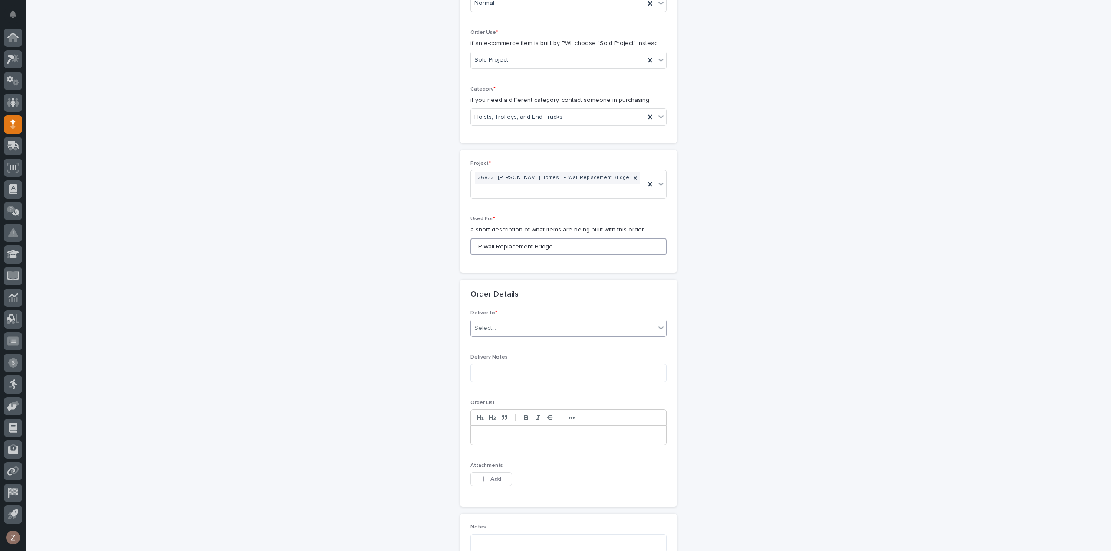
type input "P Wall Replacement Bridge"
click at [537, 321] on div "Select..." at bounding box center [563, 328] width 184 height 14
click at [525, 334] on div "PWI" at bounding box center [564, 332] width 195 height 15
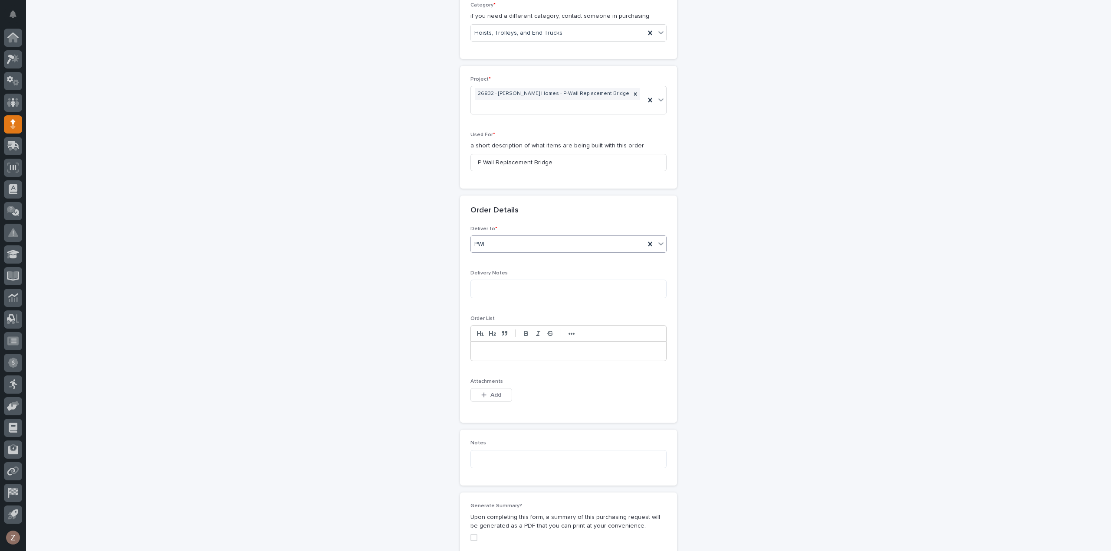
scroll to position [347, 0]
click at [504, 386] on button "Add" at bounding box center [491, 393] width 42 height 14
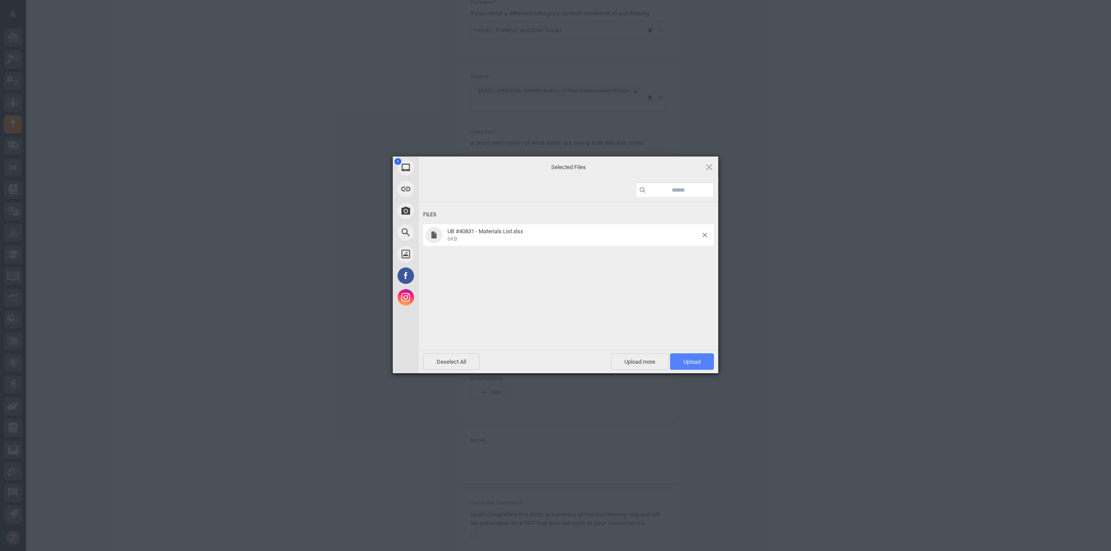
click at [701, 364] on span "Upload 1" at bounding box center [692, 362] width 44 height 16
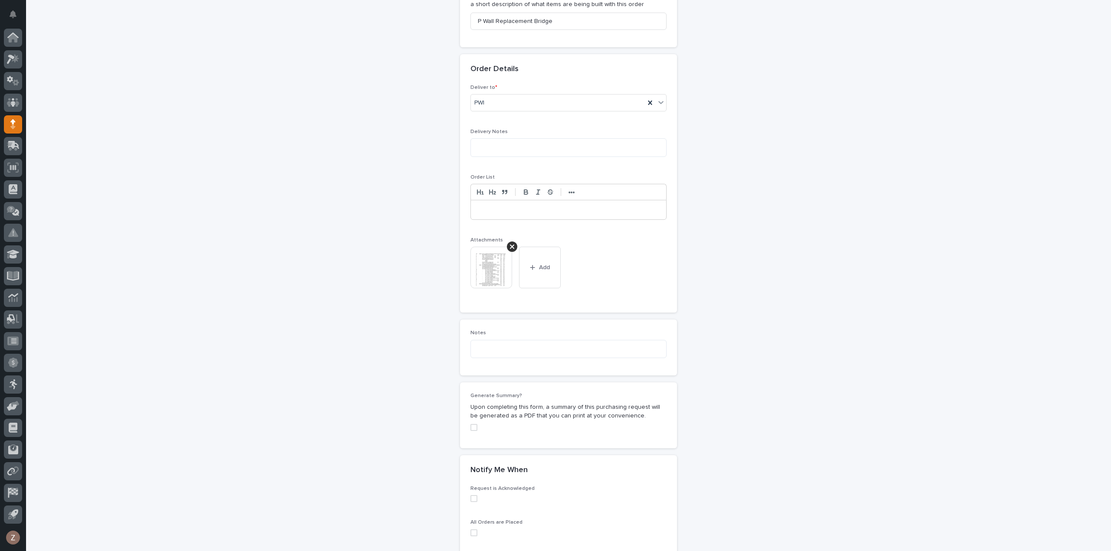
scroll to position [597, 0]
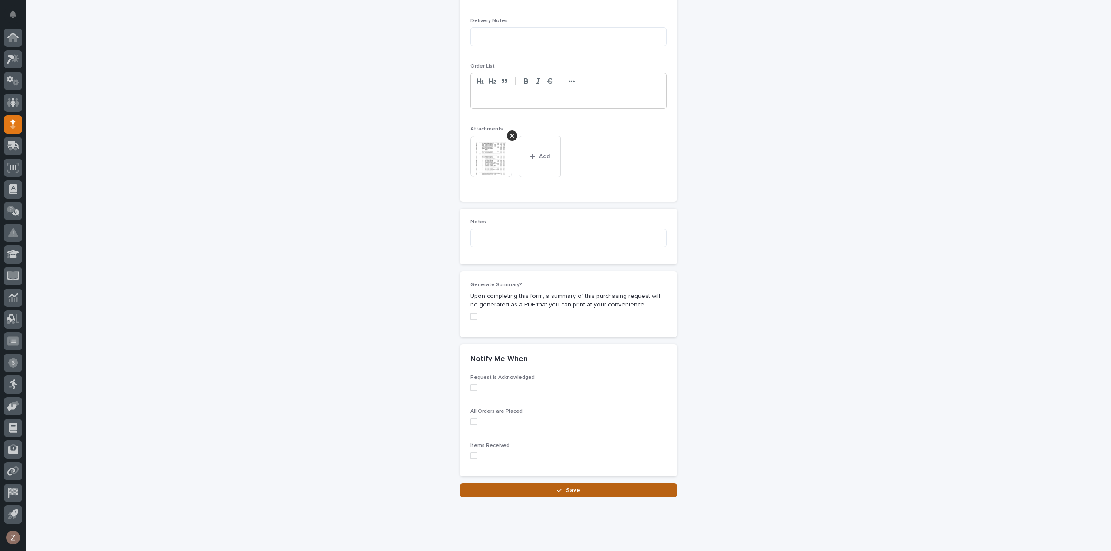
click at [613, 484] on button "Save" at bounding box center [568, 491] width 217 height 14
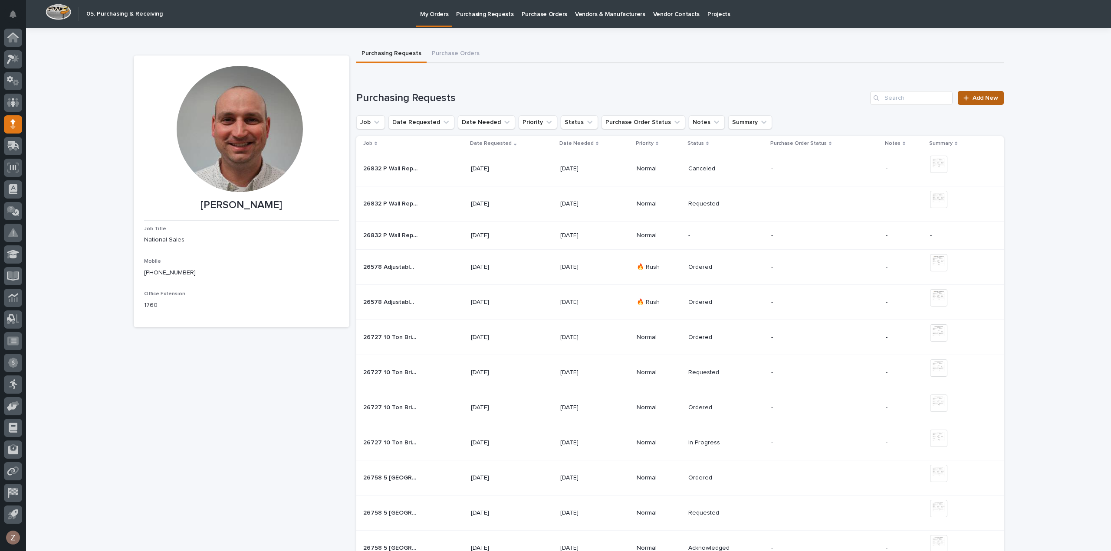
click at [983, 95] on link "Add New" at bounding box center [981, 98] width 46 height 14
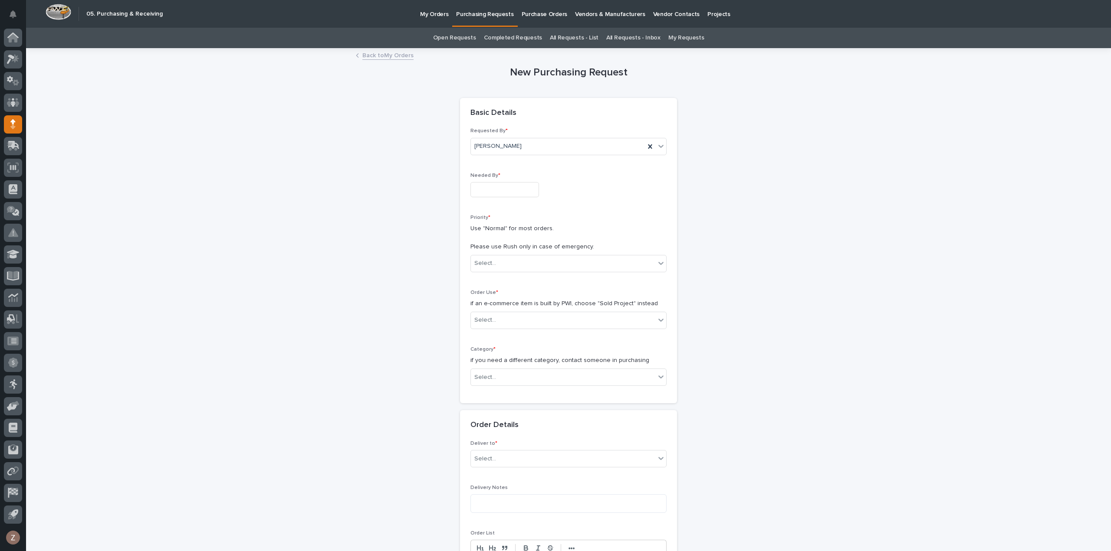
click at [502, 191] on input "text" at bounding box center [504, 189] width 69 height 15
click at [531, 148] on div "29" at bounding box center [527, 147] width 12 height 12
type input "**********"
click at [572, 256] on div "Select..." at bounding box center [563, 263] width 184 height 14
click at [561, 309] on div "Normal" at bounding box center [564, 309] width 195 height 15
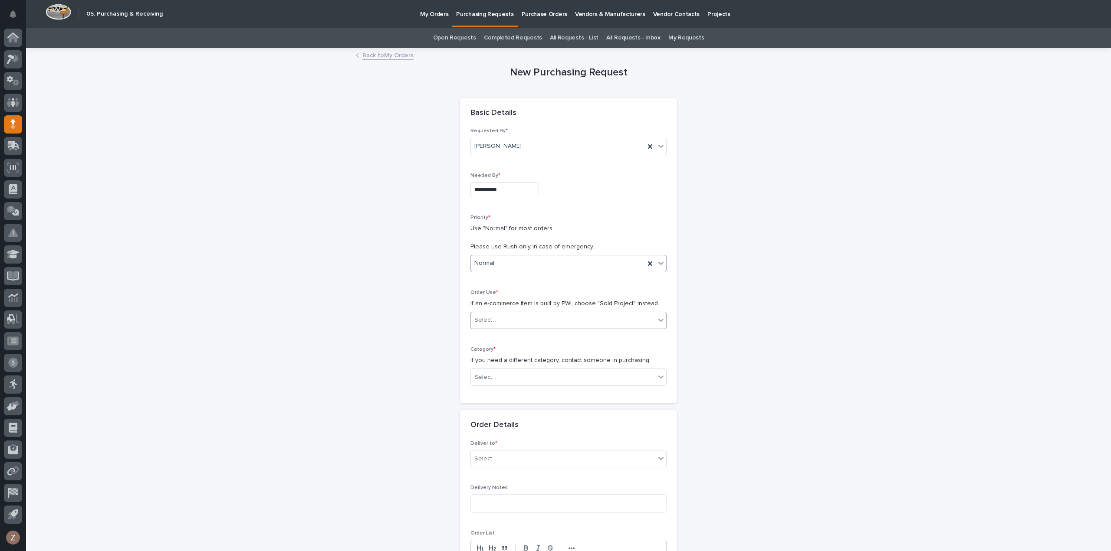
click at [560, 319] on div "Select..." at bounding box center [563, 320] width 184 height 14
click at [560, 339] on div "Sold Project" at bounding box center [564, 335] width 195 height 15
click at [551, 375] on div "Select..." at bounding box center [563, 378] width 184 height 14
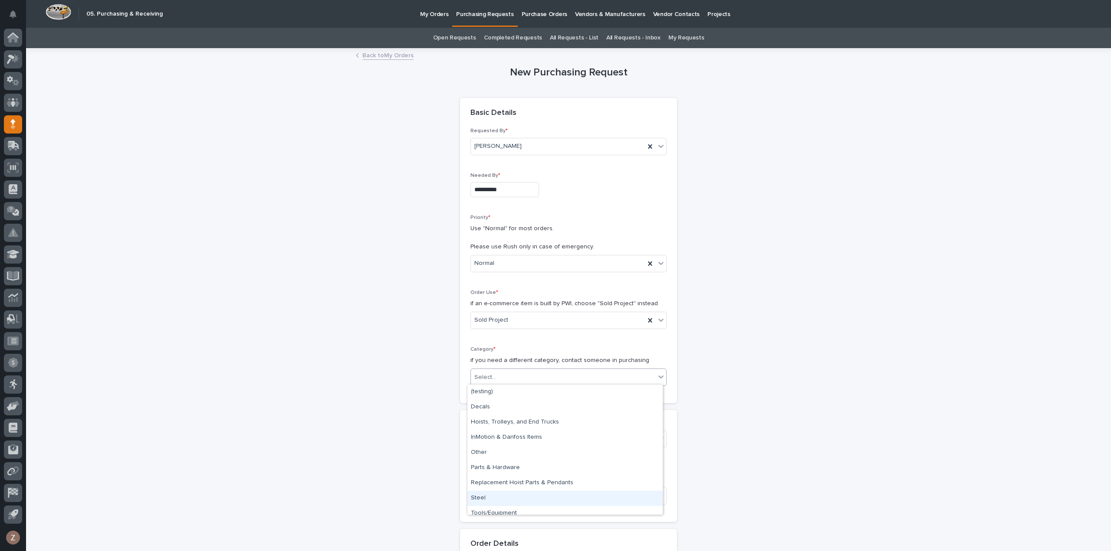
click at [544, 494] on div "Steel" at bounding box center [564, 498] width 195 height 15
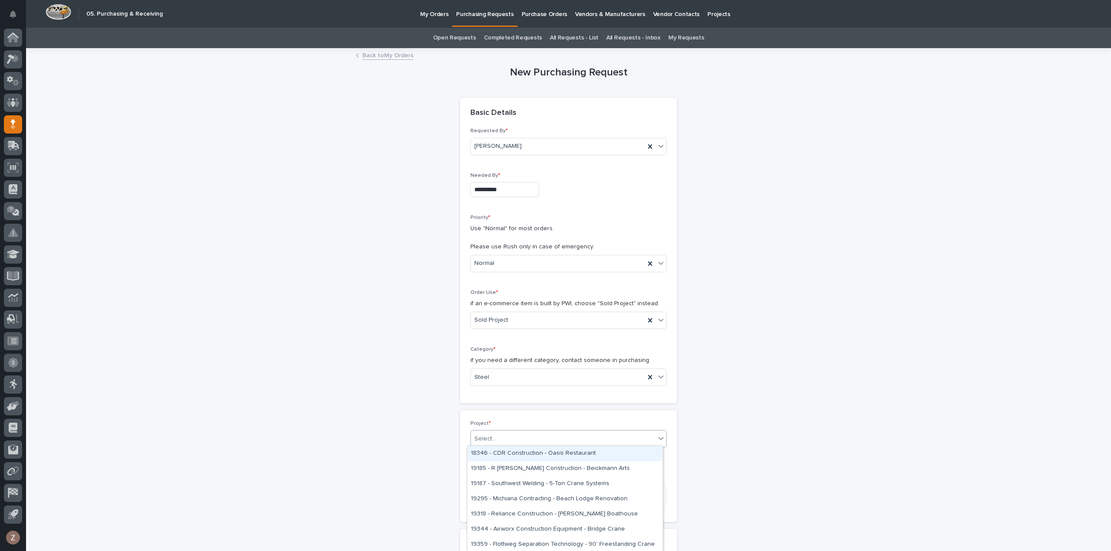
click at [557, 440] on div "Select..." at bounding box center [563, 439] width 184 height 14
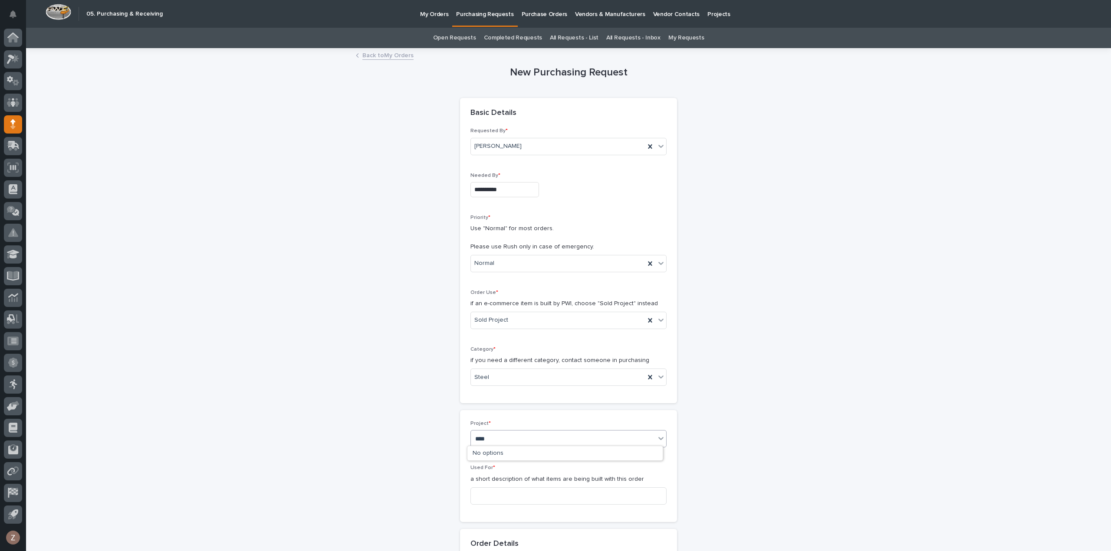
type input "*****"
click at [542, 453] on div "26832 - [PERSON_NAME] Homes - P-Wall Replacement Bridge" at bounding box center [564, 453] width 195 height 15
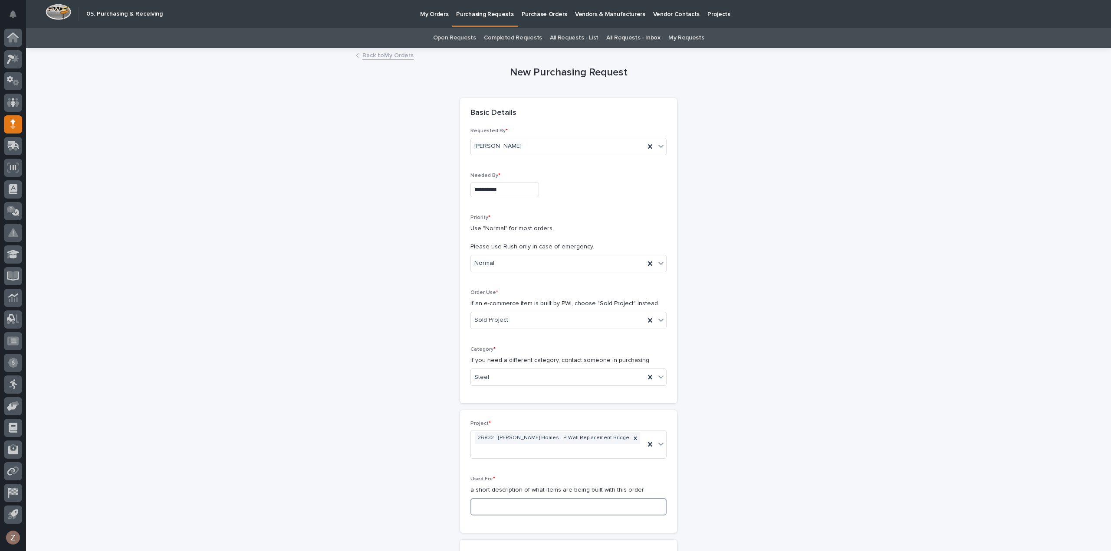
click at [528, 499] on input at bounding box center [568, 507] width 196 height 17
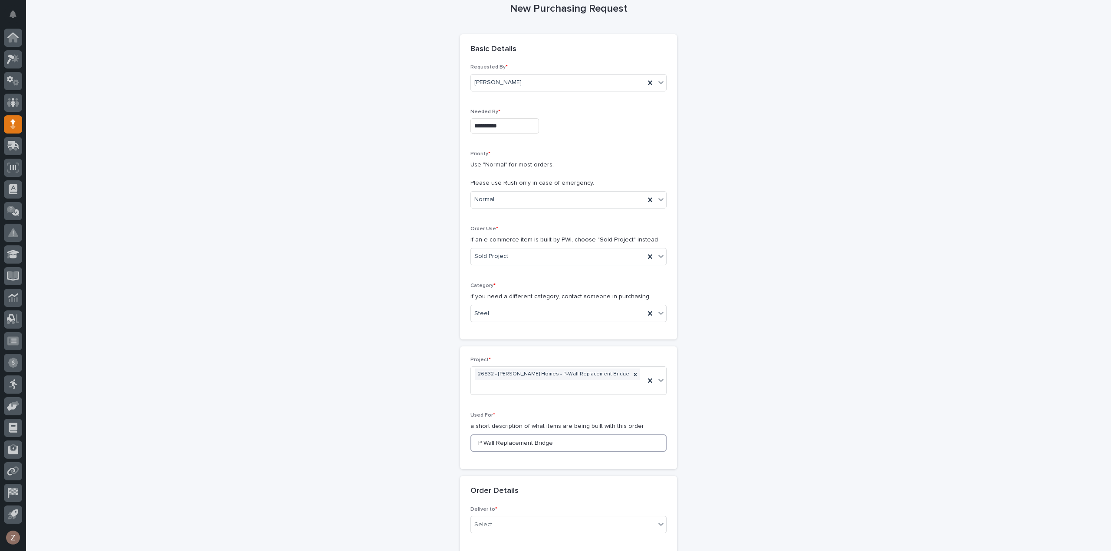
scroll to position [130, 0]
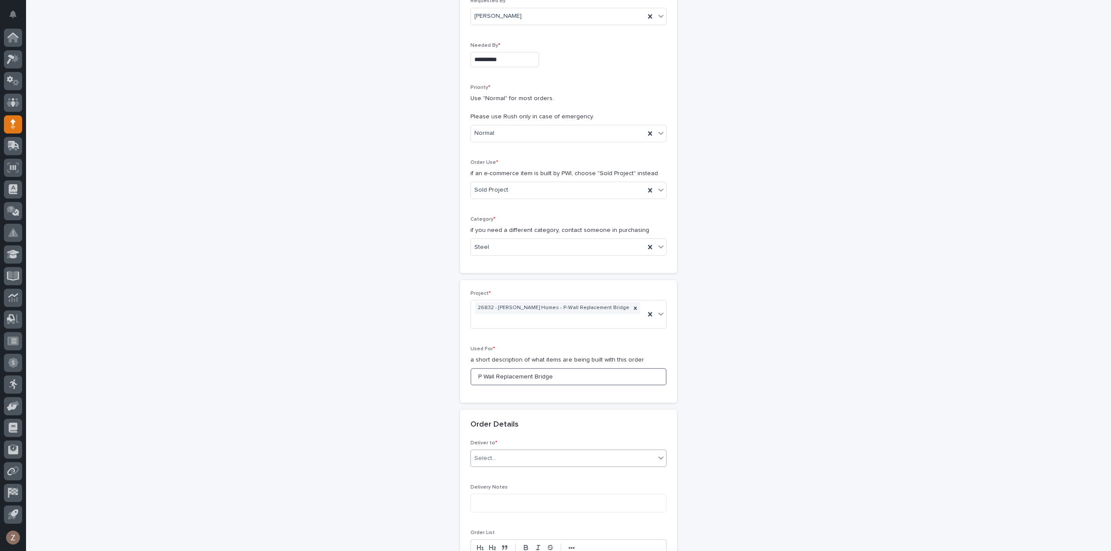
type input "P Wall Replacement Bridge"
click at [570, 452] on div "Select..." at bounding box center [563, 459] width 184 height 14
click at [545, 465] on div "PWI" at bounding box center [564, 462] width 195 height 15
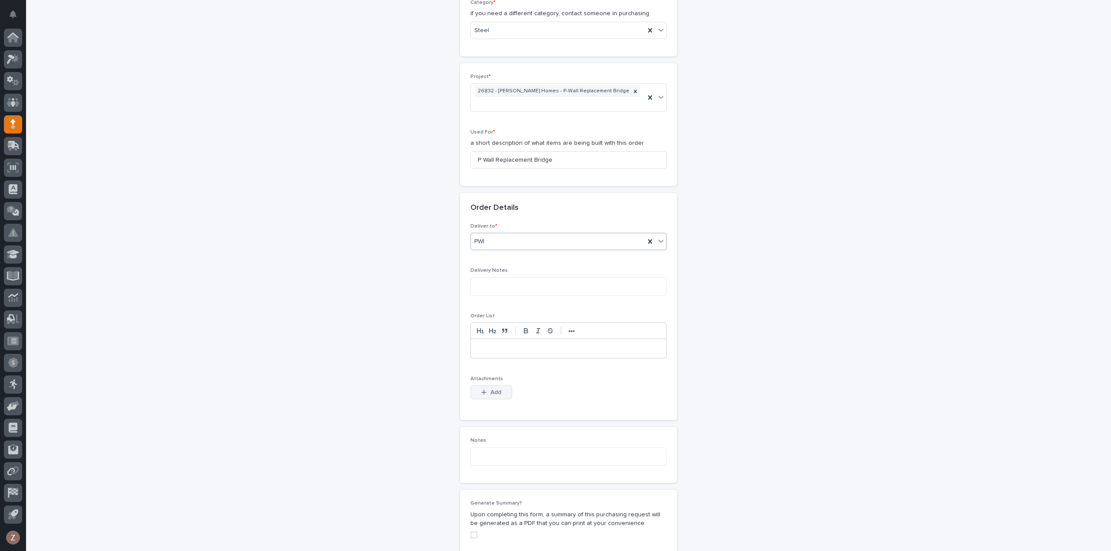
click at [500, 386] on button "Add" at bounding box center [491, 393] width 42 height 14
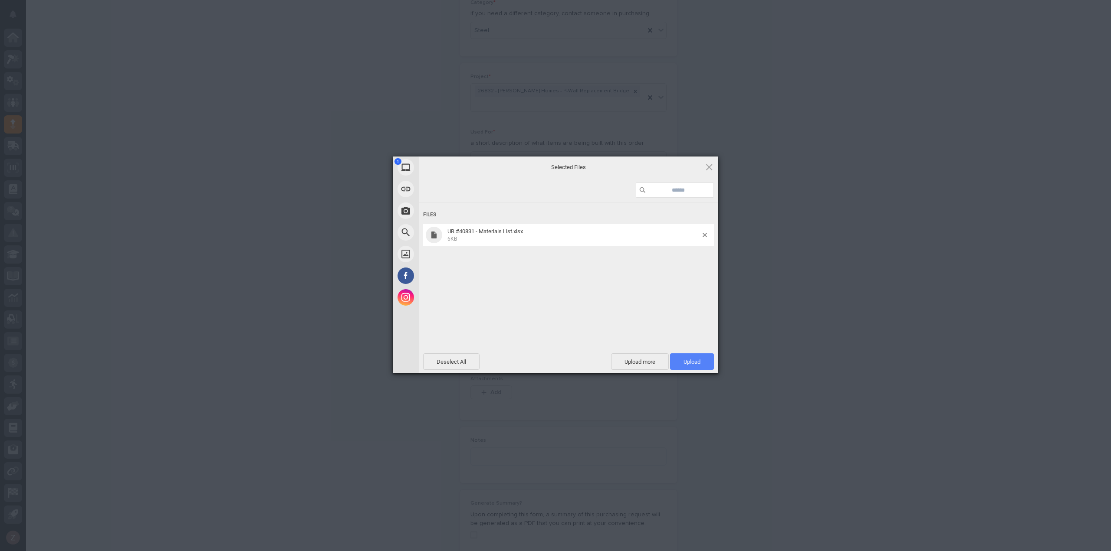
click at [703, 361] on span "Upload 1" at bounding box center [692, 362] width 44 height 16
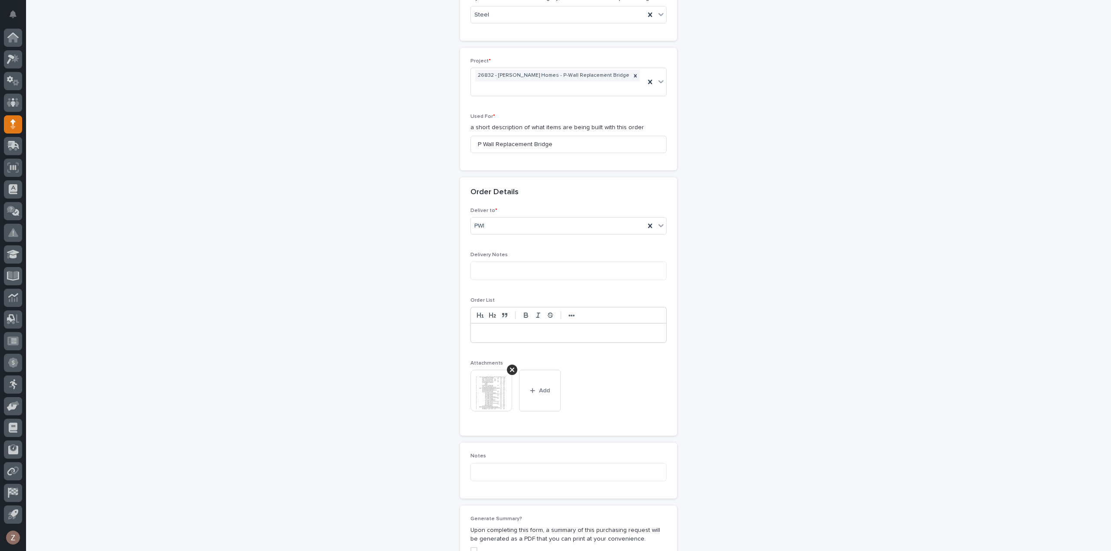
scroll to position [597, 0]
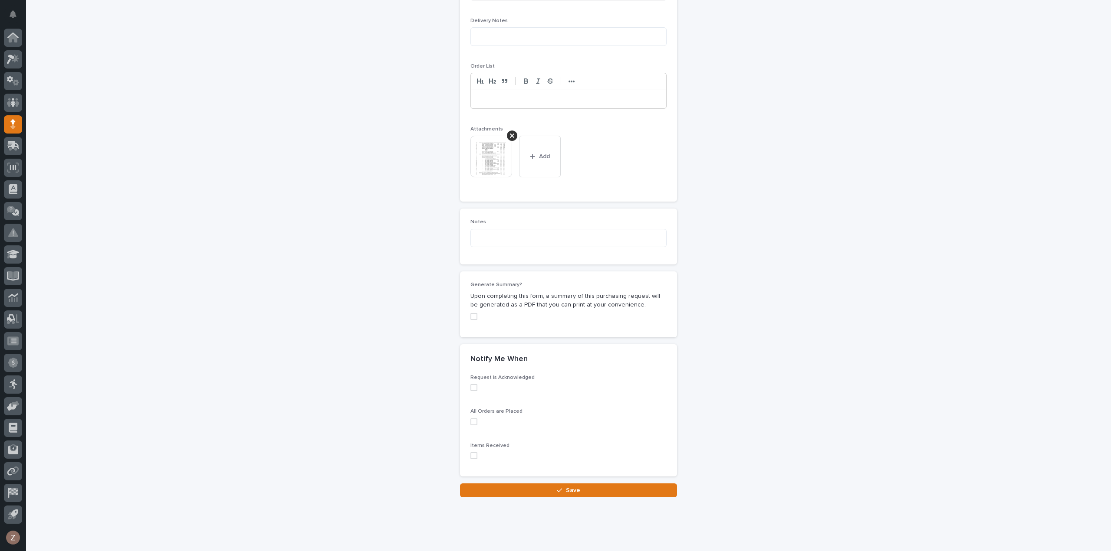
click at [537, 484] on button "Save" at bounding box center [568, 491] width 217 height 14
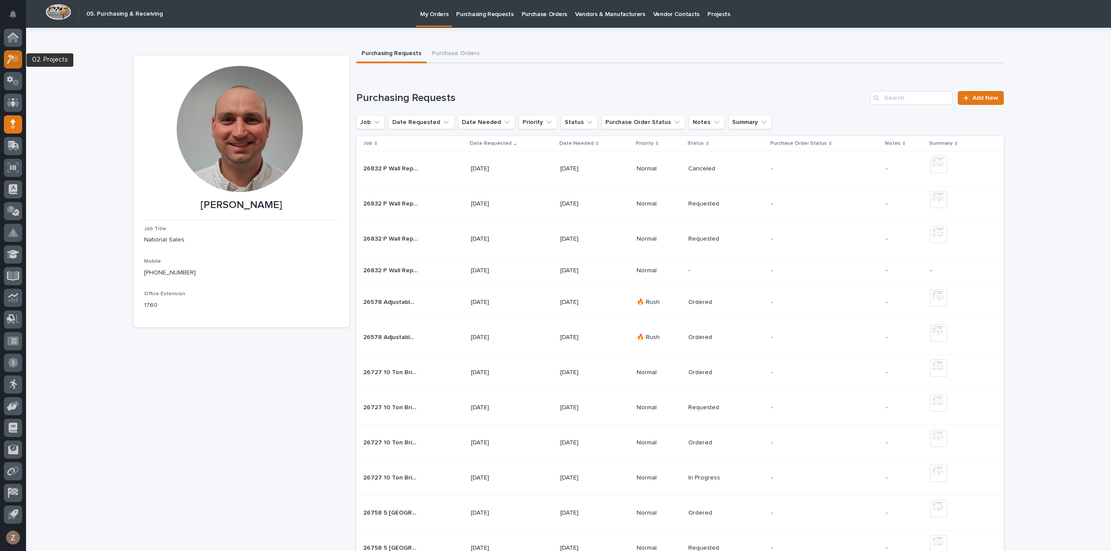
click at [6, 55] on div at bounding box center [13, 59] width 18 height 18
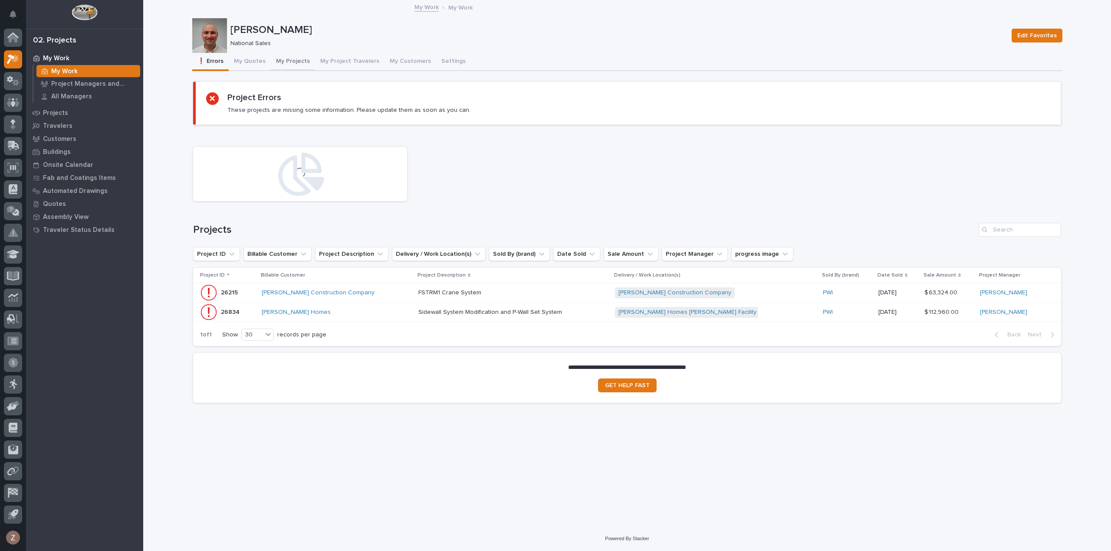
click at [302, 59] on button "My Projects" at bounding box center [293, 62] width 44 height 18
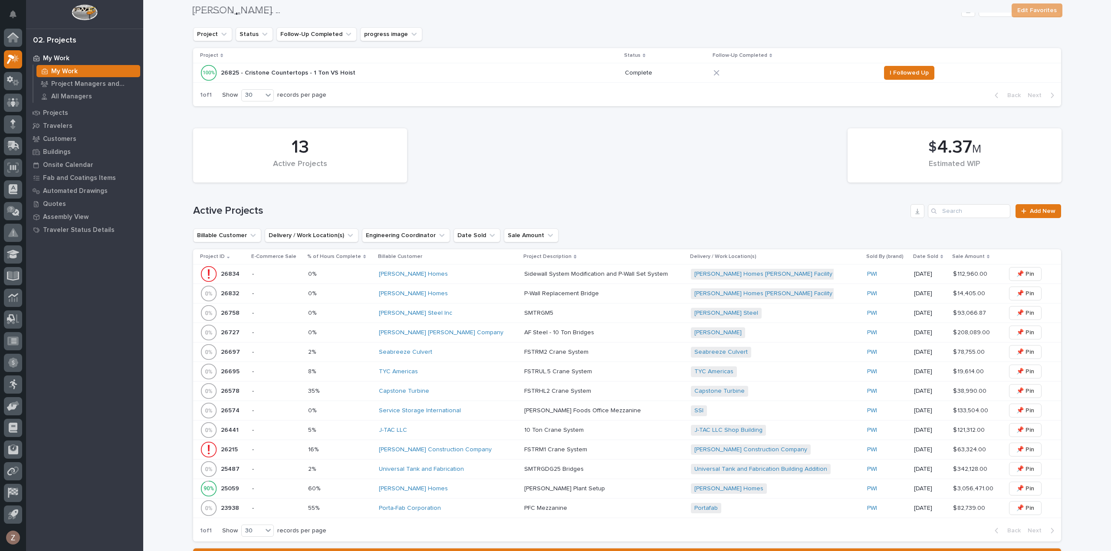
scroll to position [217, 0]
click at [611, 283] on td "P-Wall Replacement Bridge P-Wall Replacement Bridge" at bounding box center [604, 292] width 167 height 20
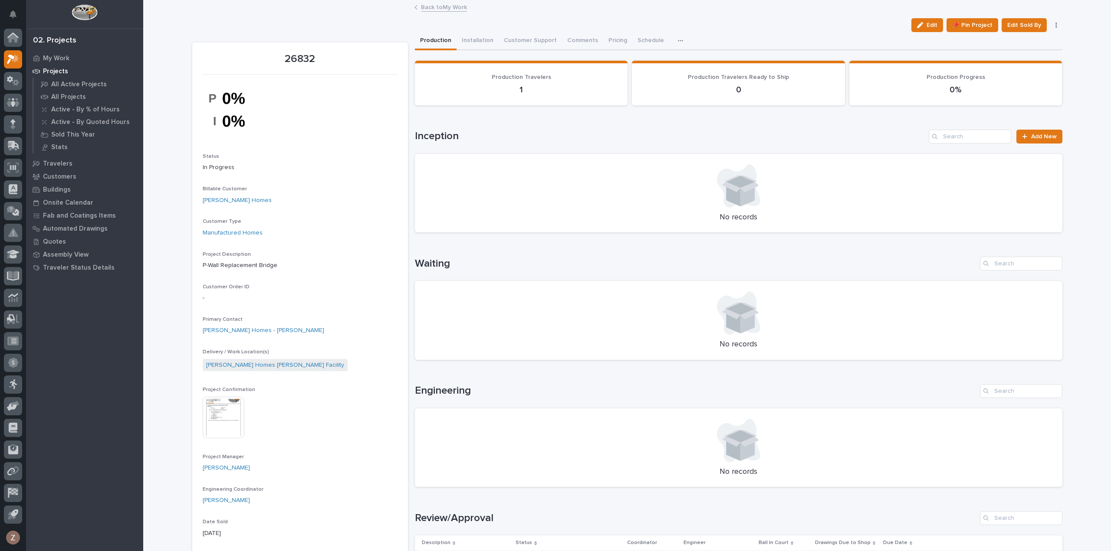
scroll to position [434, 0]
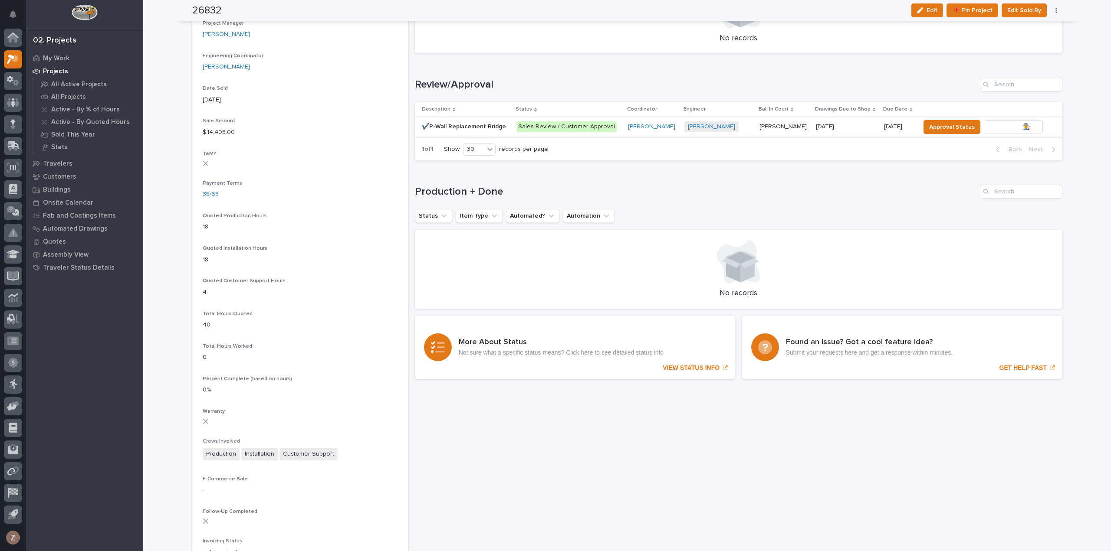
click at [1009, 128] on span "To Review 👨‍🏭 →" at bounding box center [1013, 127] width 44 height 10
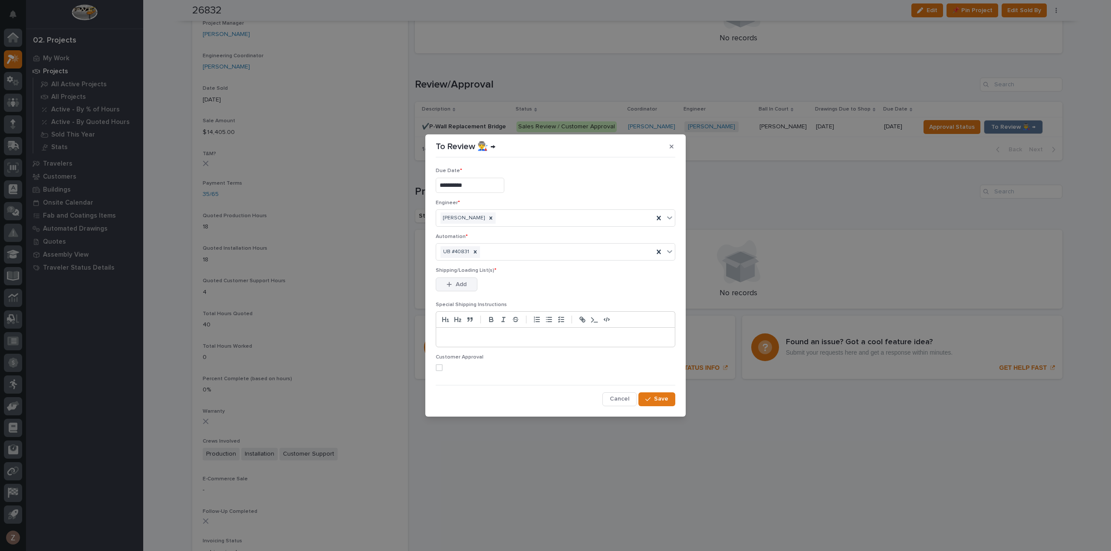
click at [458, 285] on span "Add" at bounding box center [461, 285] width 11 height 8
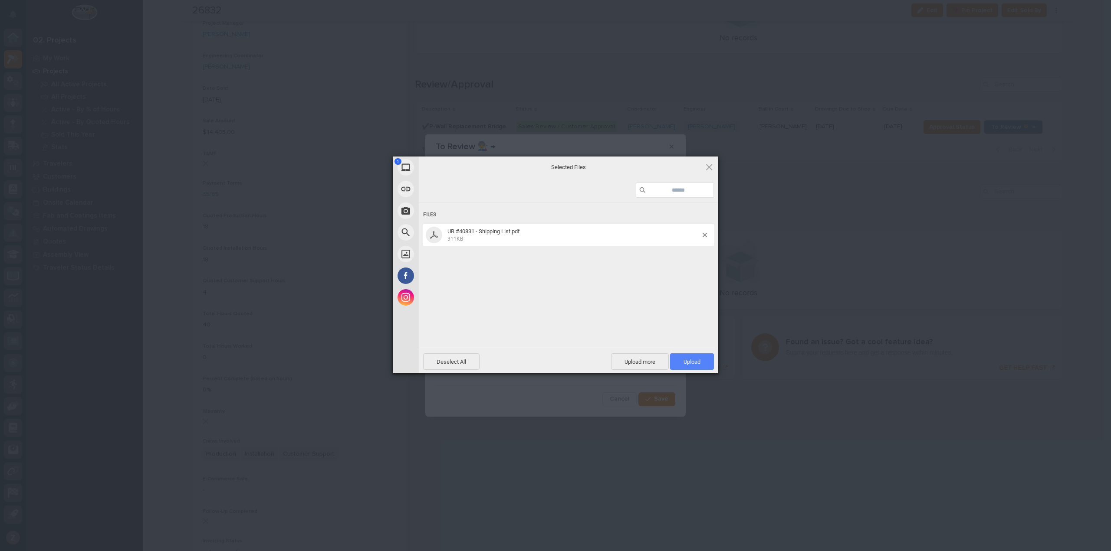
click at [692, 361] on span "Upload 1" at bounding box center [691, 362] width 17 height 7
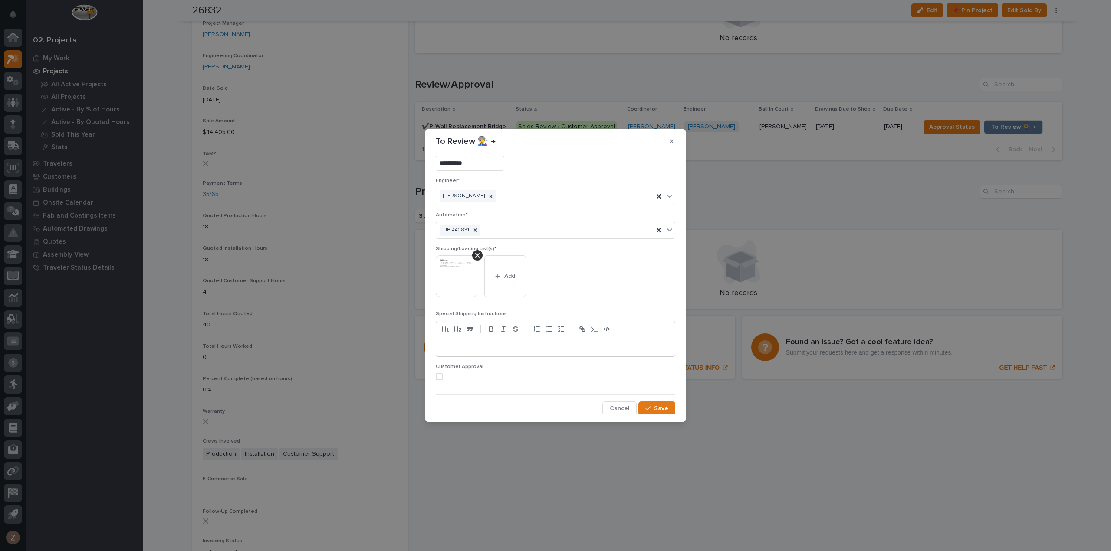
scroll to position [17, 0]
drag, startPoint x: 641, startPoint y: 406, endPoint x: 727, endPoint y: 408, distance: 85.5
click at [642, 406] on button "Save" at bounding box center [656, 408] width 37 height 14
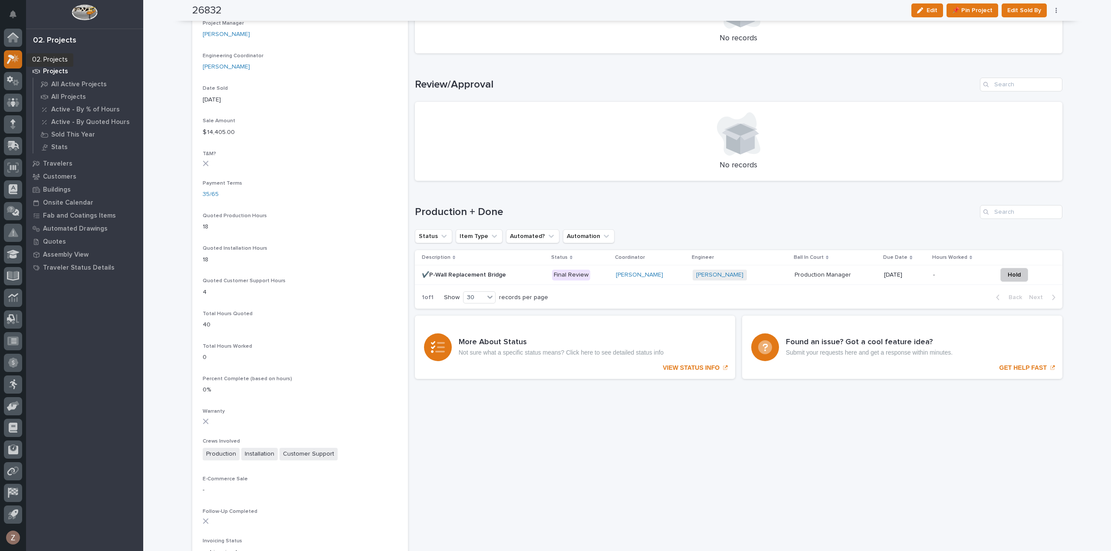
click at [6, 57] on div at bounding box center [13, 59] width 18 height 18
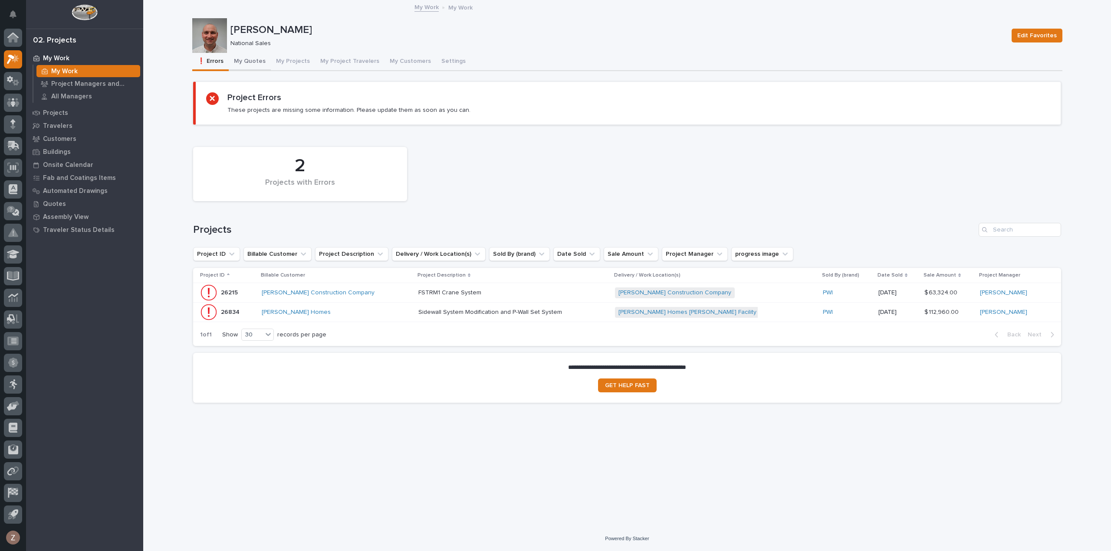
click at [243, 58] on button "My Quotes" at bounding box center [250, 62] width 42 height 18
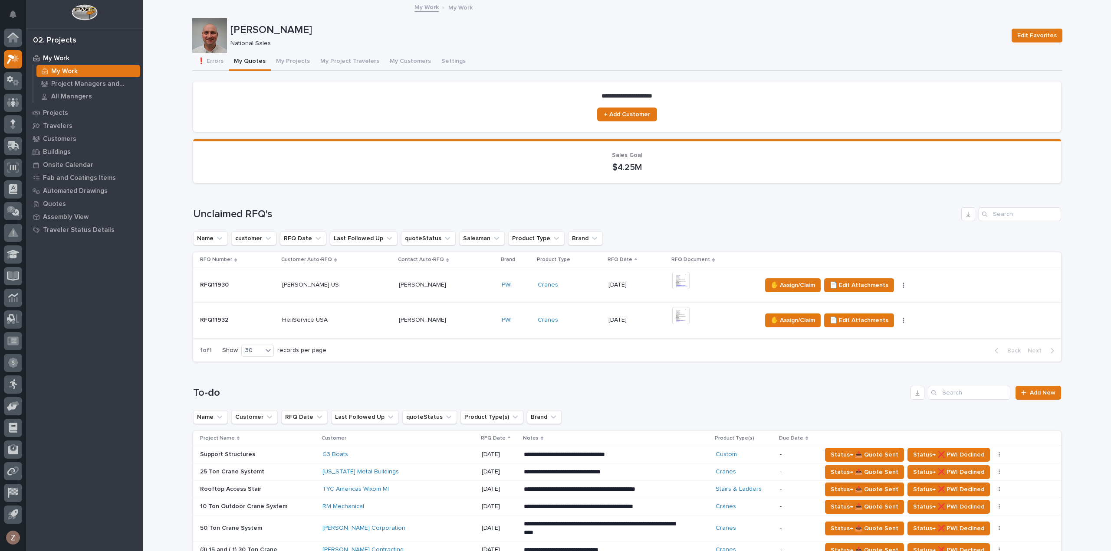
click at [673, 315] on img at bounding box center [680, 315] width 17 height 17
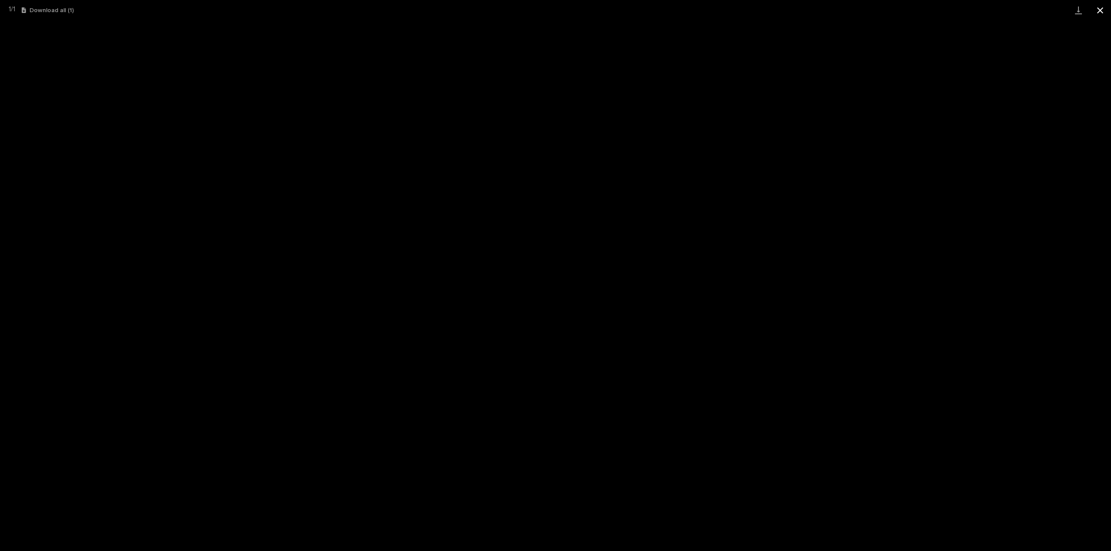
click at [1097, 11] on button "Close gallery" at bounding box center [1100, 10] width 22 height 20
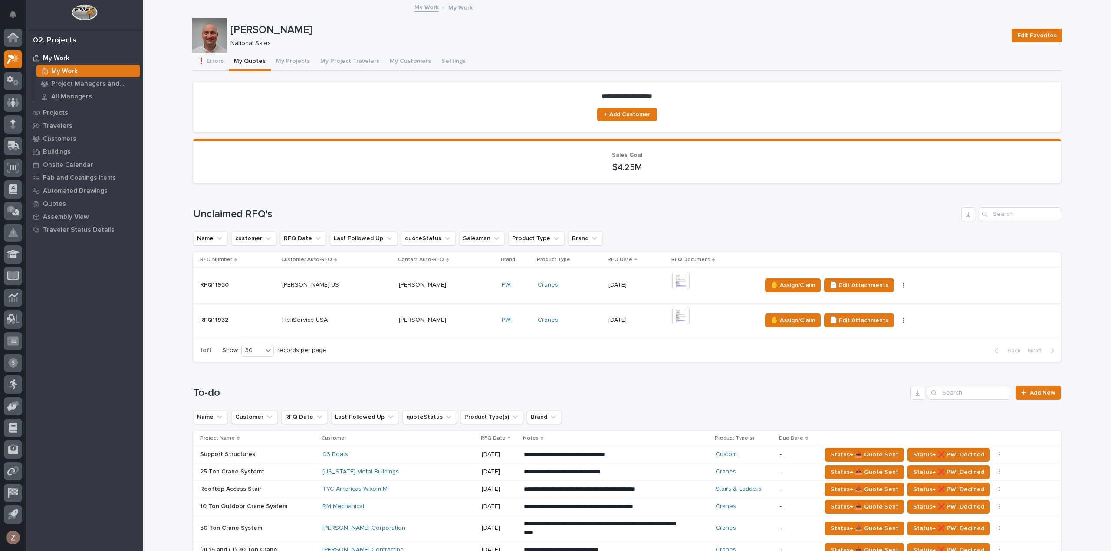
click at [675, 282] on img at bounding box center [680, 280] width 17 height 17
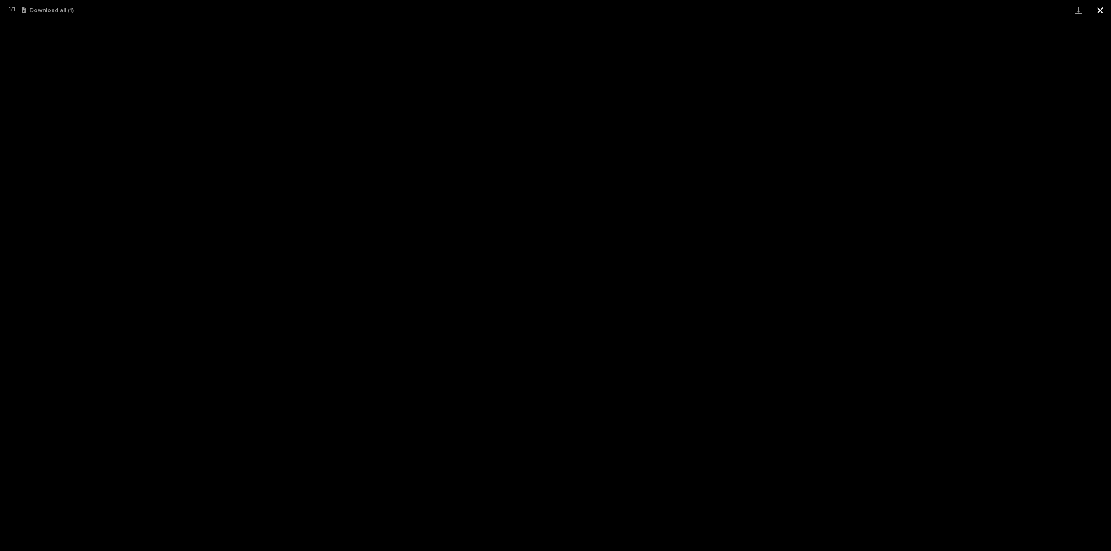
click at [1098, 9] on button "Close gallery" at bounding box center [1100, 10] width 22 height 20
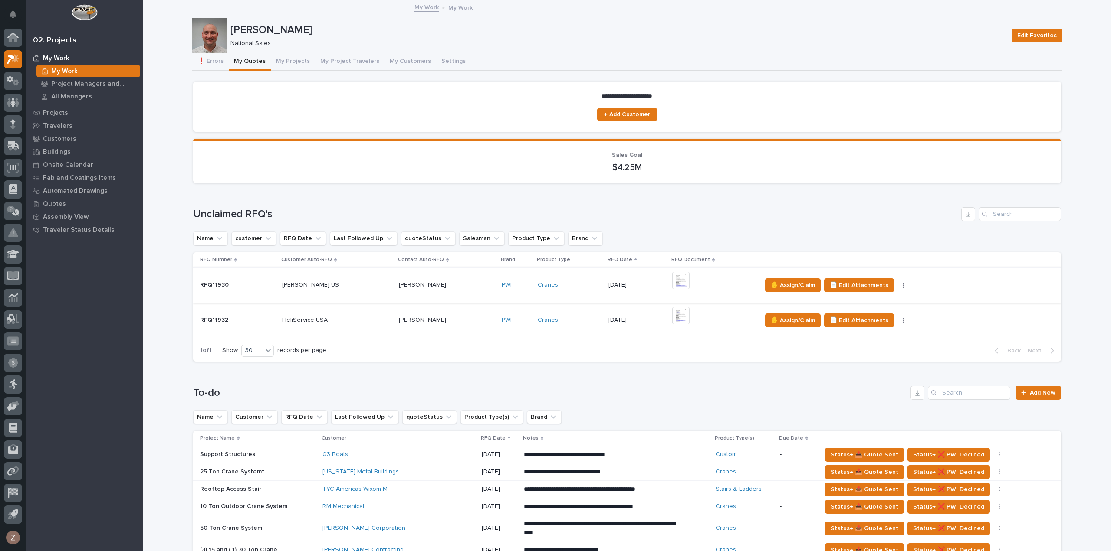
scroll to position [260, 0]
